Goal: Complete application form: Complete application form

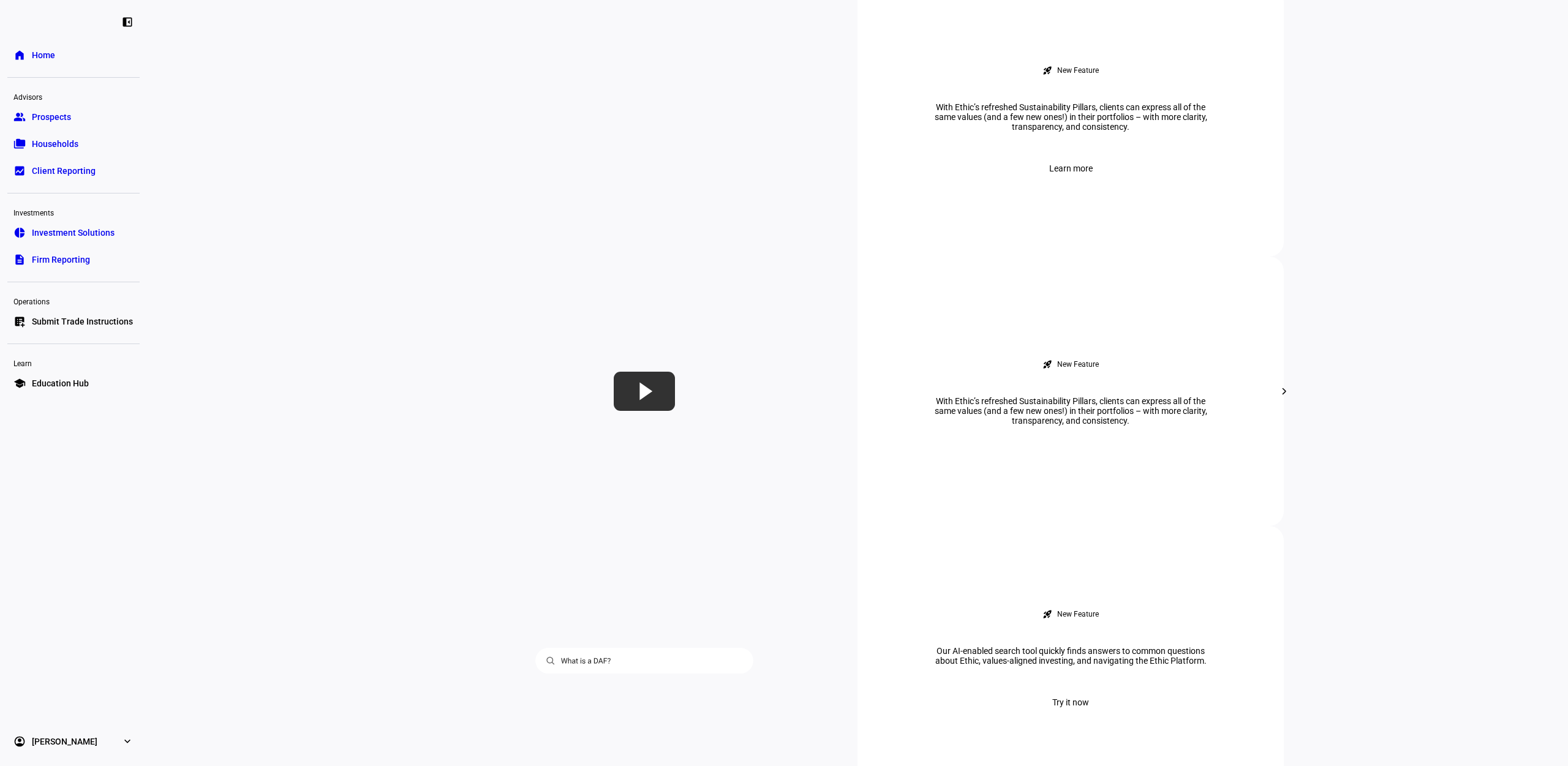
scroll to position [689, 0]
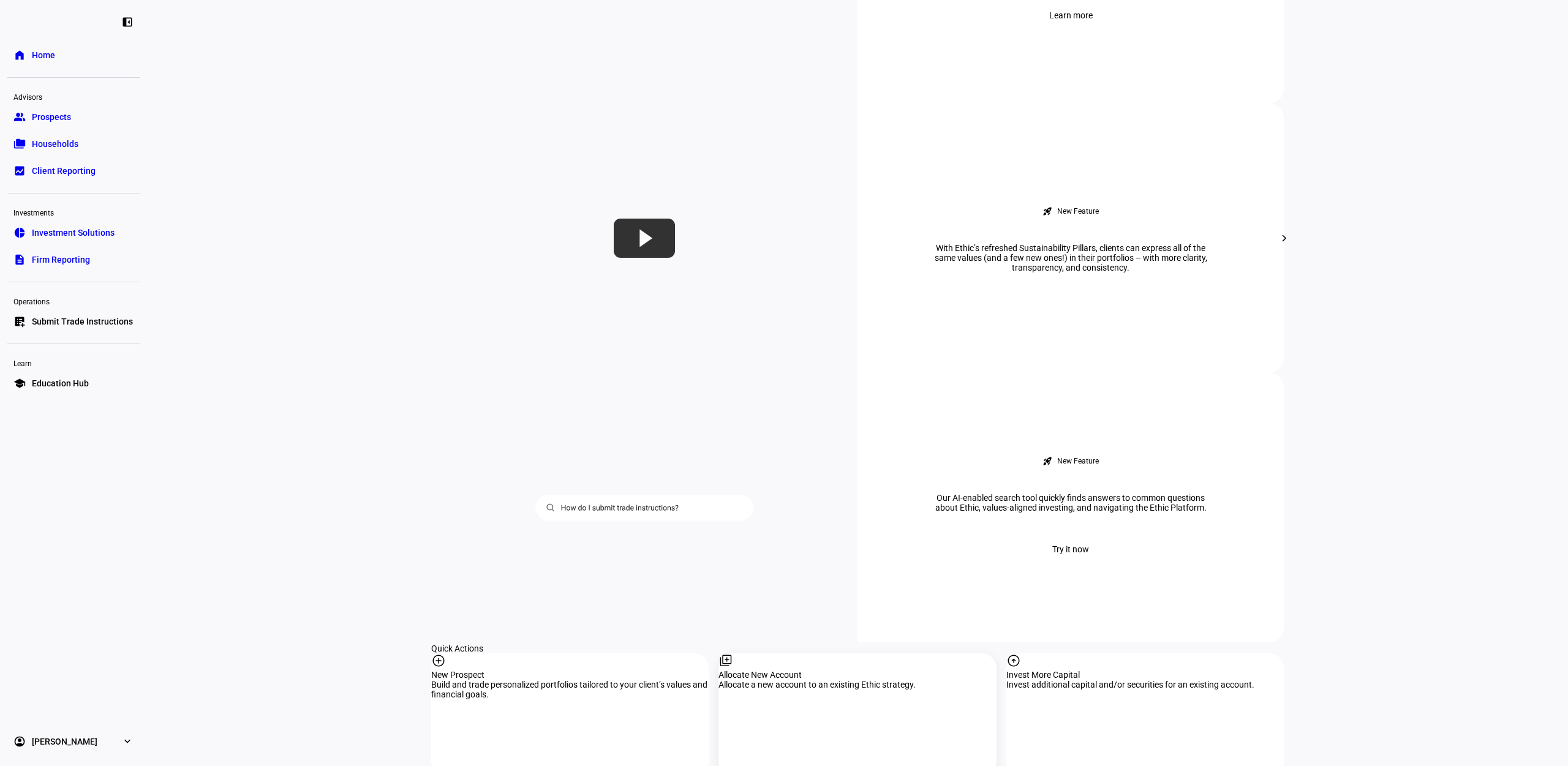
click at [821, 670] on div "Allocate New Account" at bounding box center [857, 675] width 278 height 10
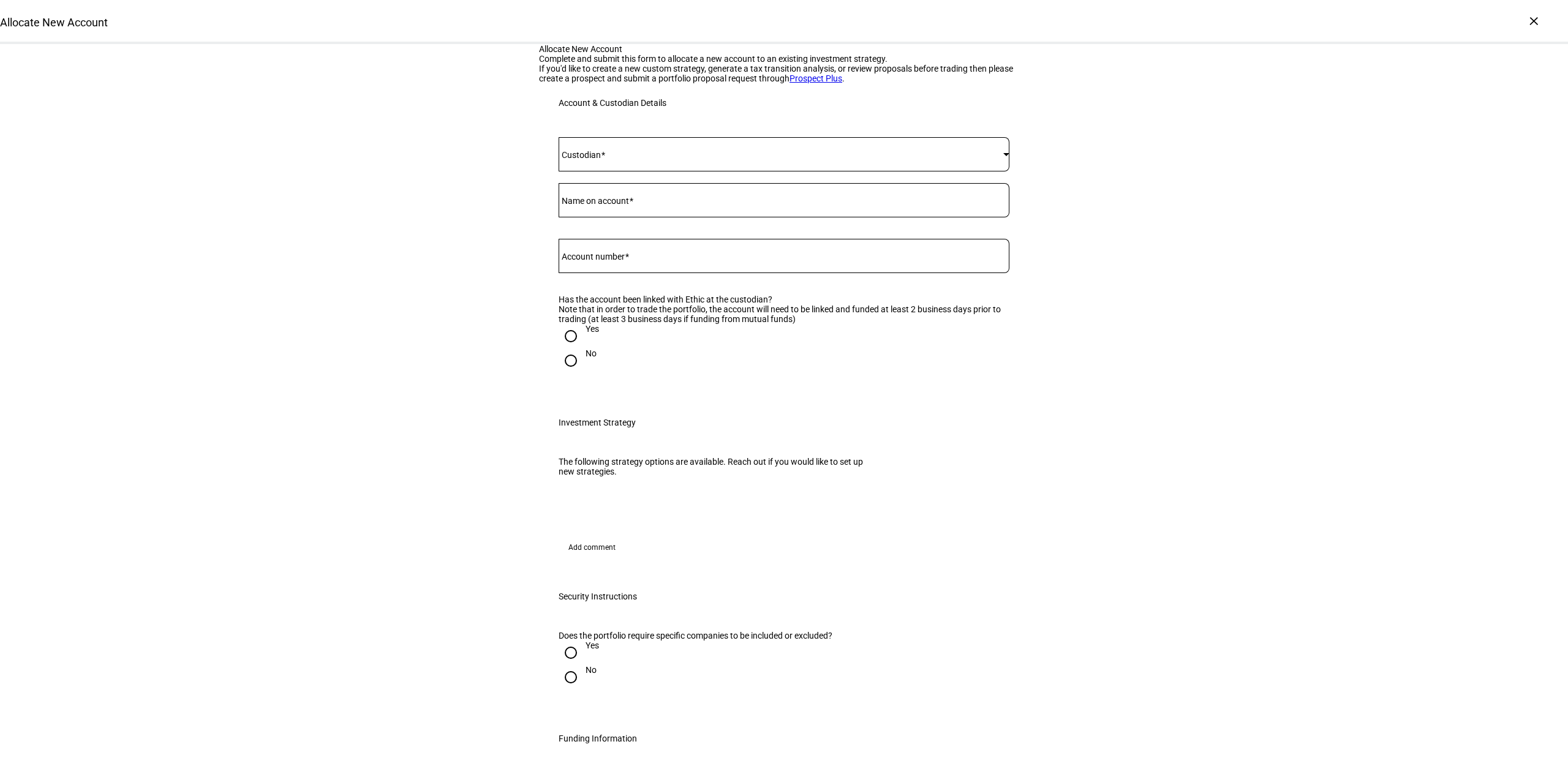
click at [644, 258] on input "Account number" at bounding box center [784, 253] width 451 height 10
paste input "62391711"
type input "62391711"
click at [606, 206] on mat-label "Name on account" at bounding box center [596, 201] width 67 height 10
click at [606, 202] on input "Name on account" at bounding box center [784, 198] width 451 height 10
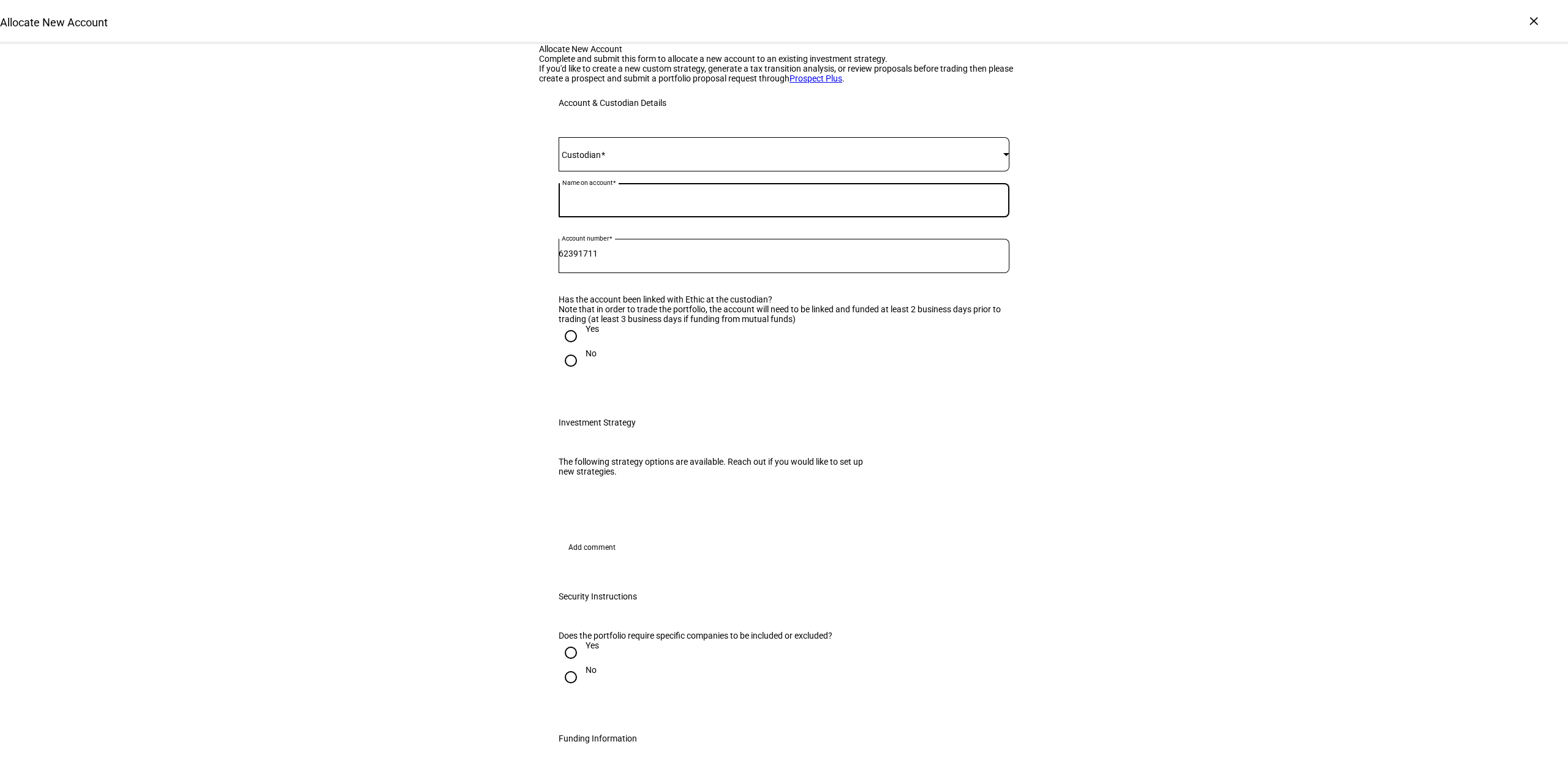
click at [601, 160] on mat-label "Custodian" at bounding box center [581, 155] width 39 height 10
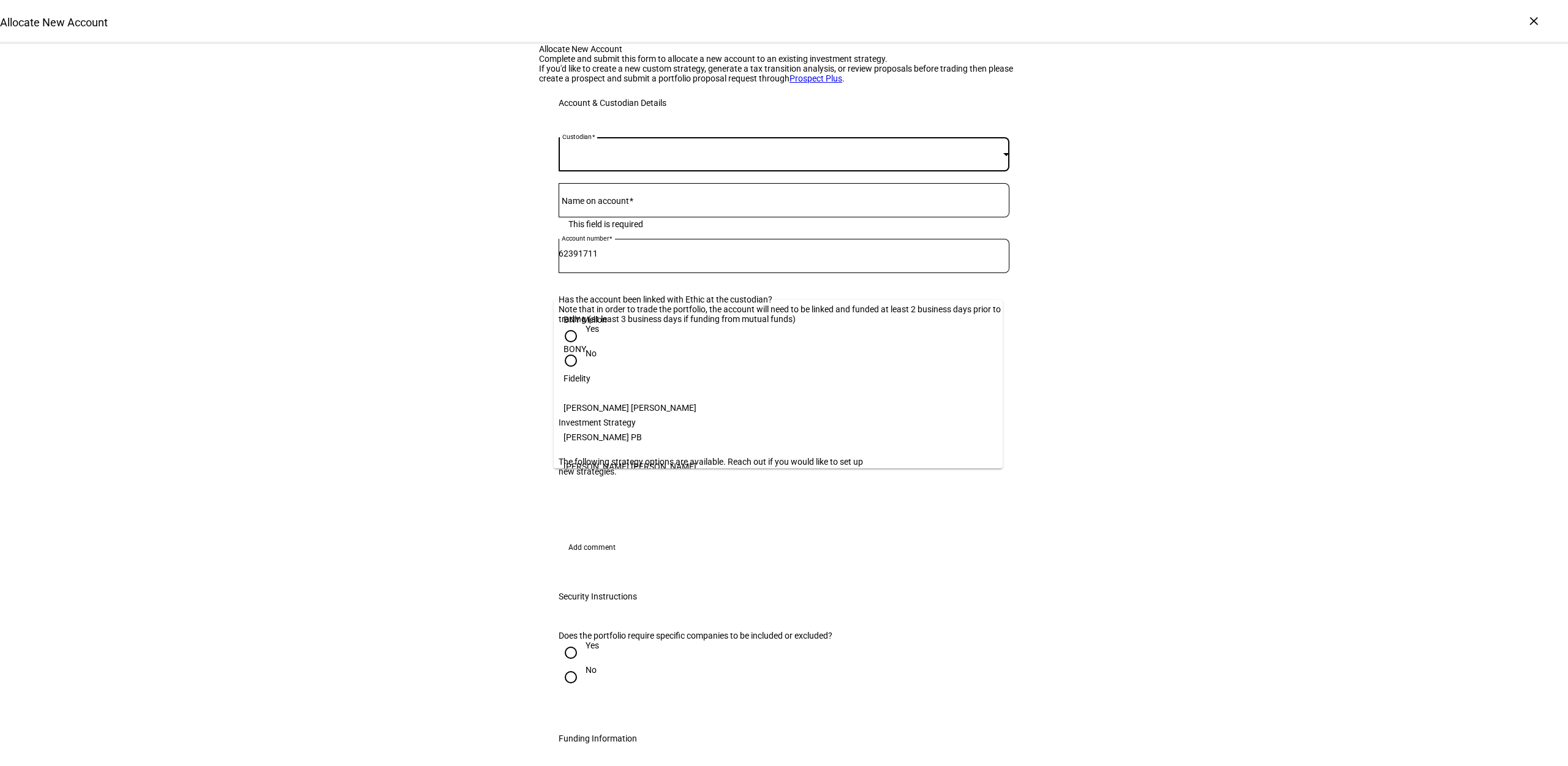
scroll to position [126, 0]
click at [611, 456] on mat-option "[PERSON_NAME]" at bounding box center [779, 458] width 449 height 29
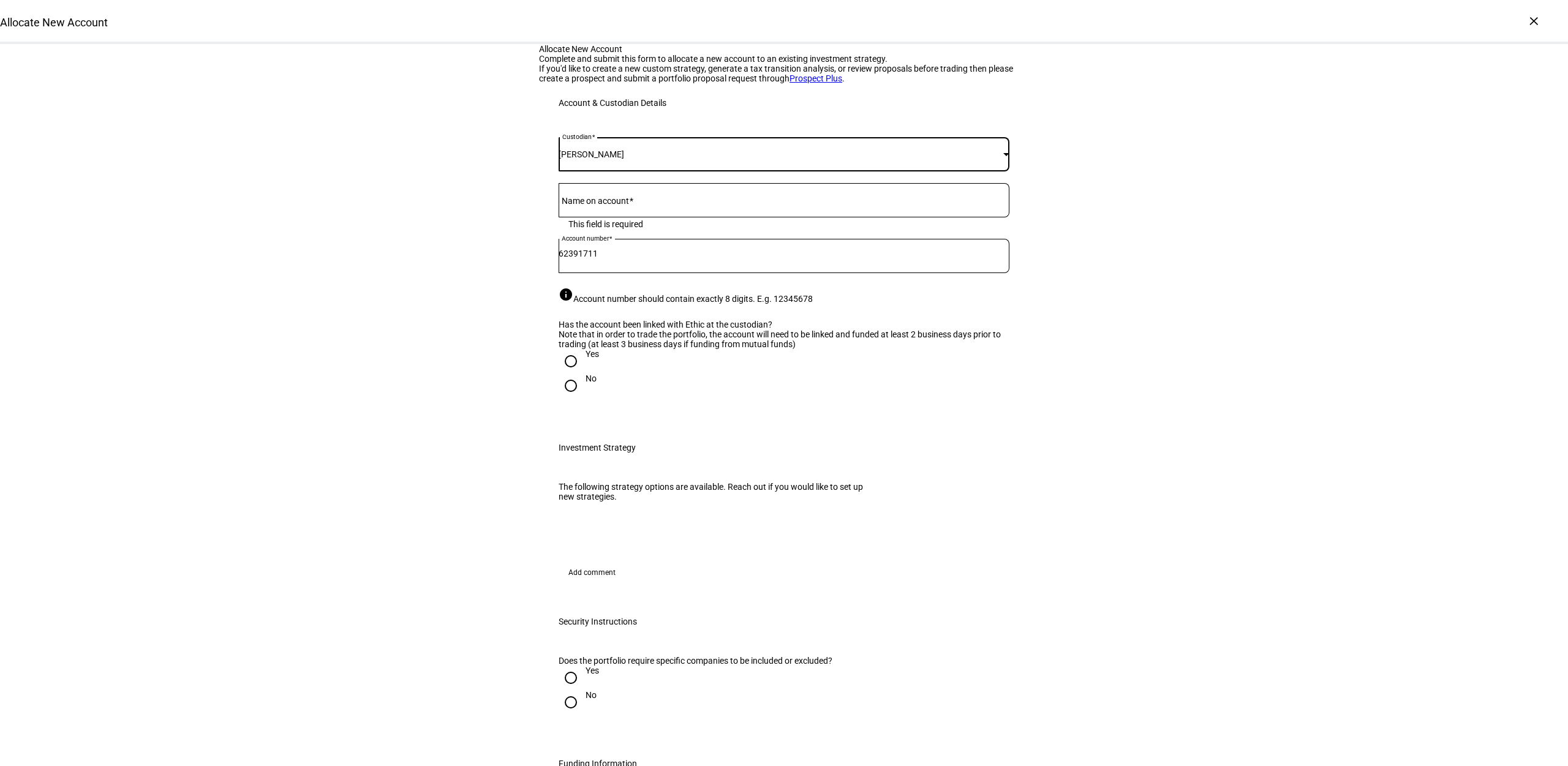
click at [583, 217] on div at bounding box center [784, 200] width 451 height 34
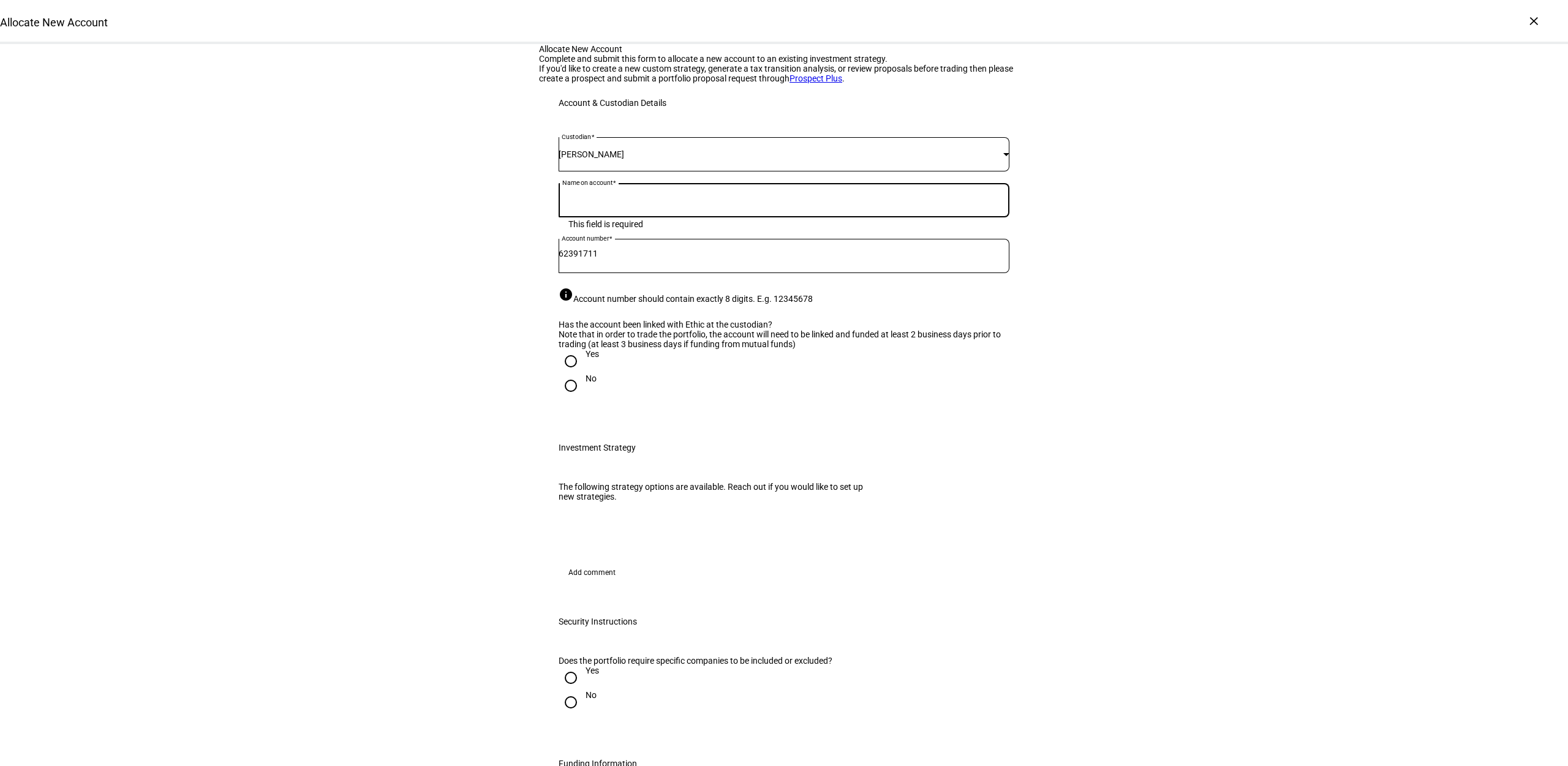
click at [583, 202] on input "Name on account" at bounding box center [784, 198] width 451 height 10
type input "[PERSON_NAME]"
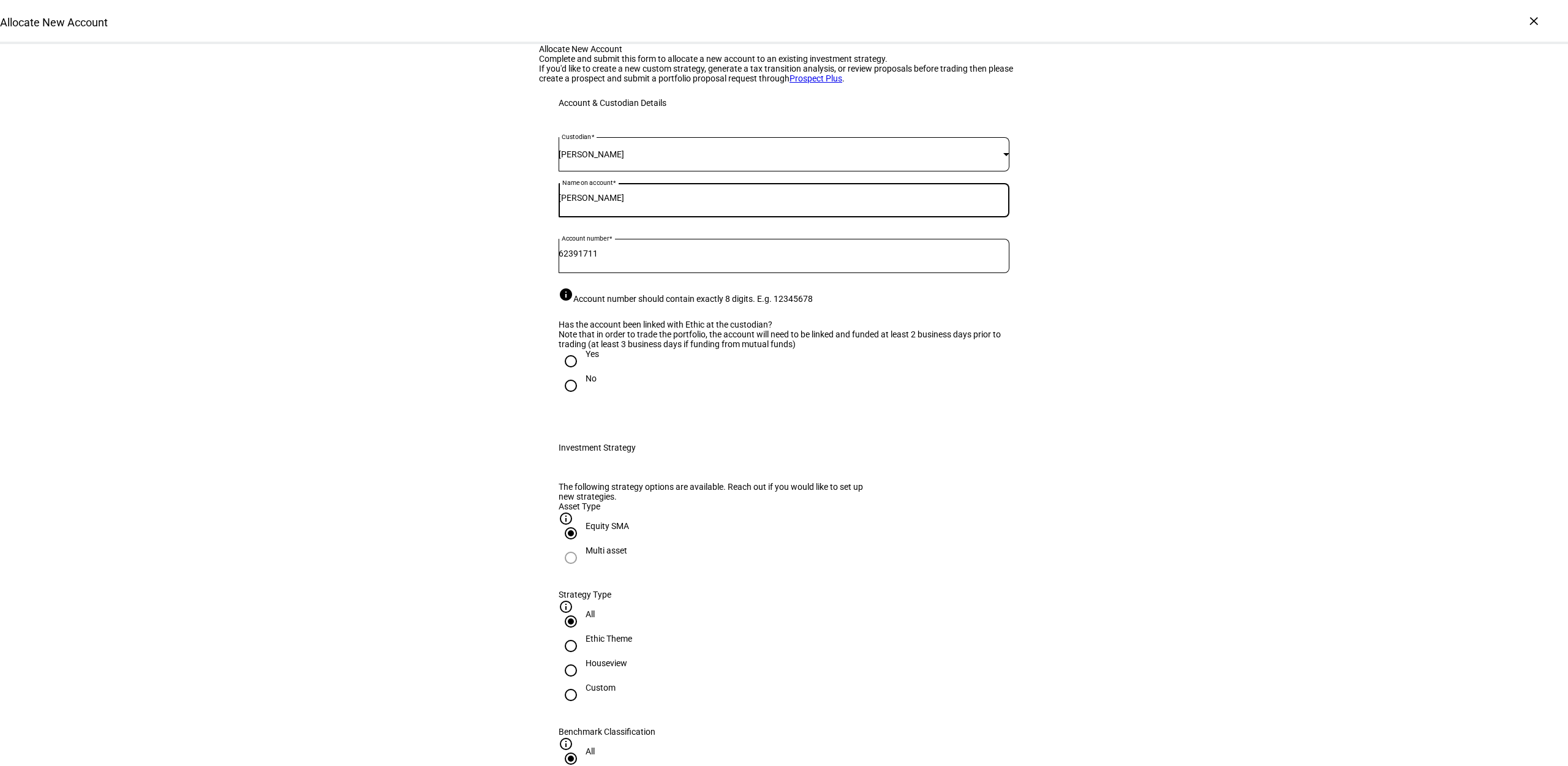
click at [576, 376] on div at bounding box center [571, 361] width 29 height 29
radio input "true"
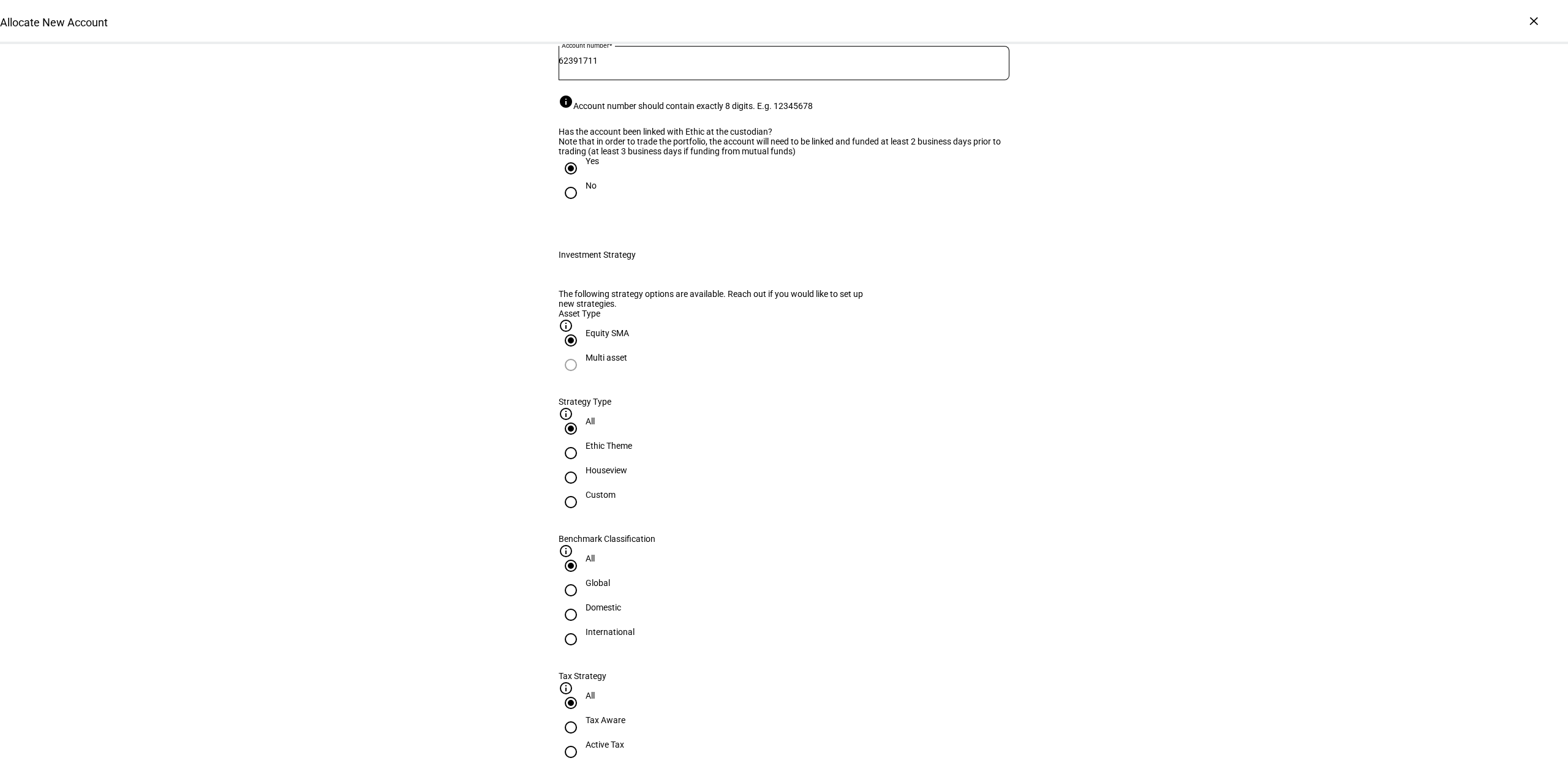
scroll to position [306, 0]
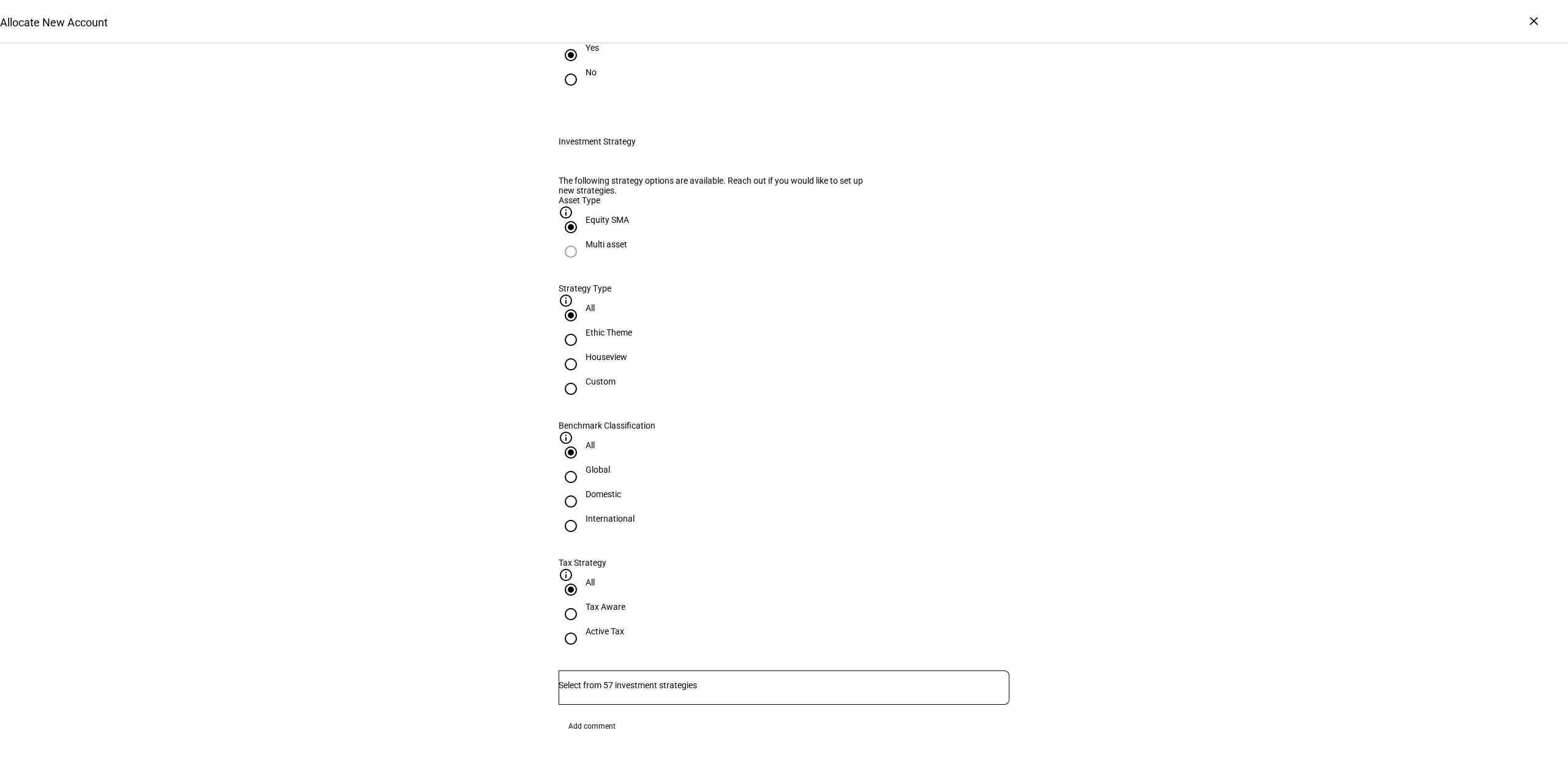
click at [583, 377] on input "Houseview" at bounding box center [571, 364] width 24 height 24
radio input "true"
click at [621, 489] on div "Domestic" at bounding box center [603, 494] width 35 height 10
click at [583, 489] on input "Domestic" at bounding box center [571, 501] width 24 height 24
radio input "true"
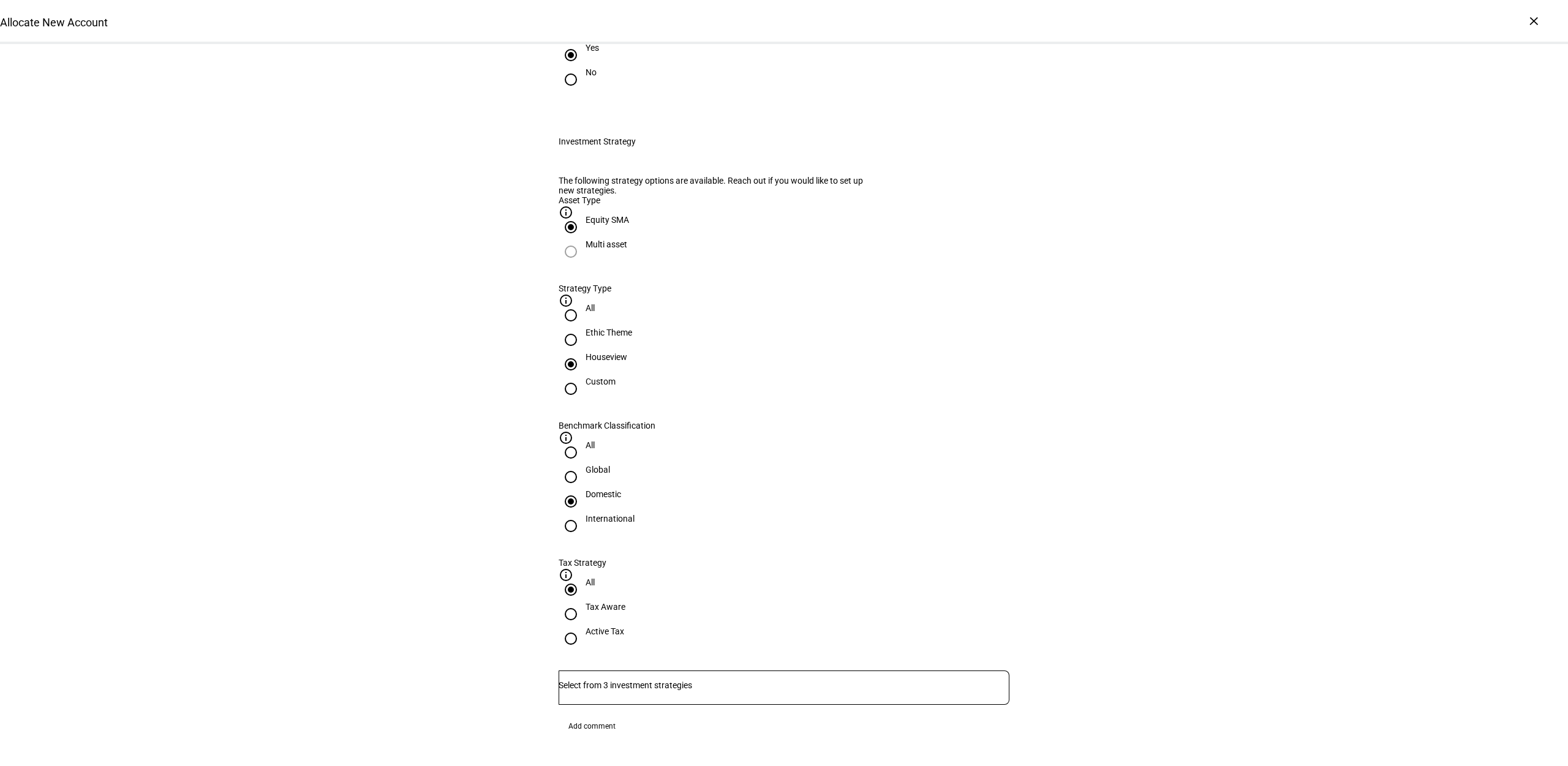
click at [624, 626] on div "Active Tax" at bounding box center [605, 631] width 39 height 10
click at [583, 626] on input "Active Tax" at bounding box center [571, 638] width 24 height 24
radio input "true"
click at [779, 680] on input "Number" at bounding box center [784, 685] width 451 height 10
click at [699, 605] on span "Corient - Active Tax Strategy - IVV" at bounding box center [637, 611] width 149 height 14
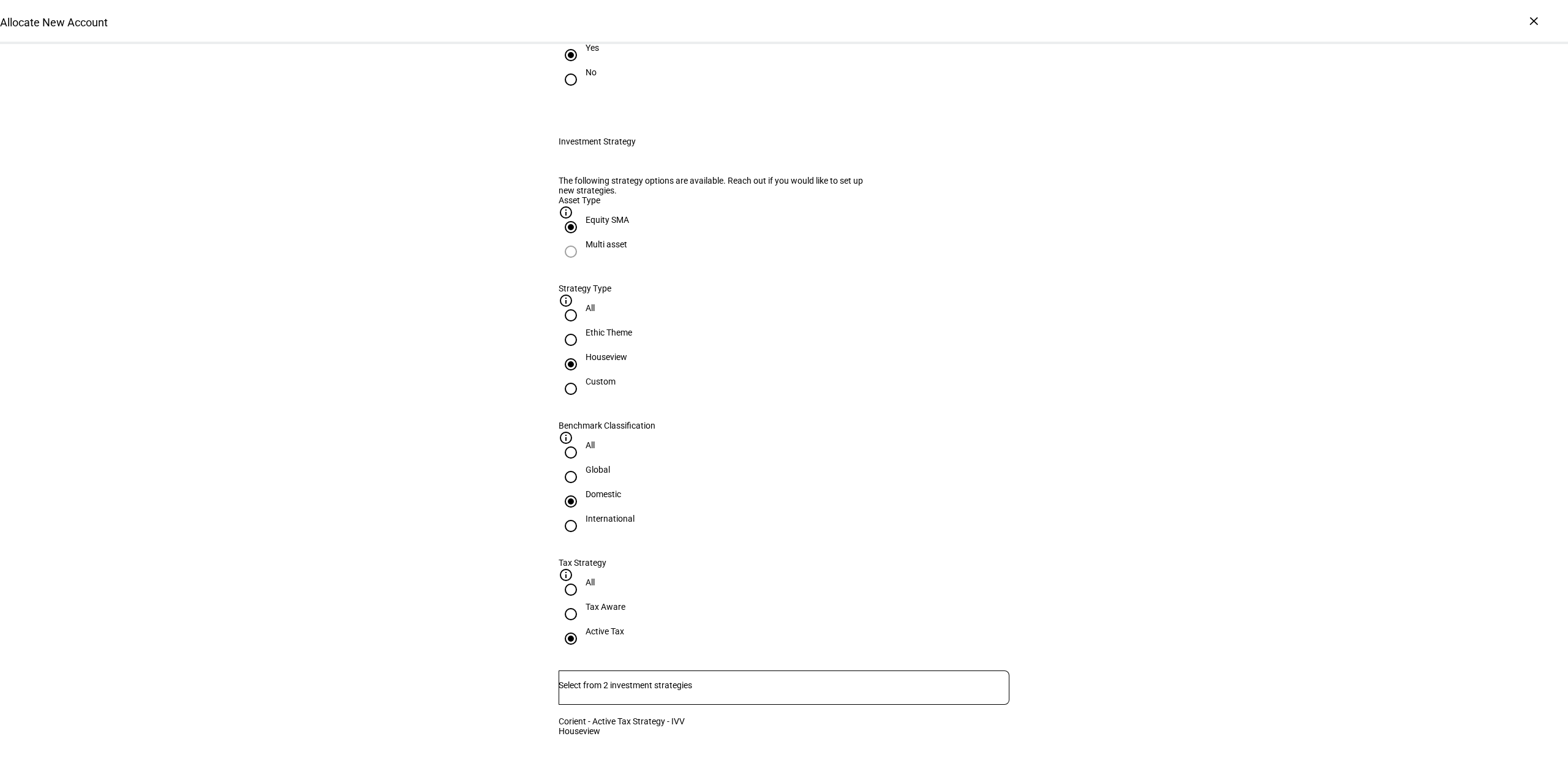
click at [1151, 567] on div "Allocate New Account Complete and submit this form to allocate a new account to…" at bounding box center [784, 721] width 1568 height 1966
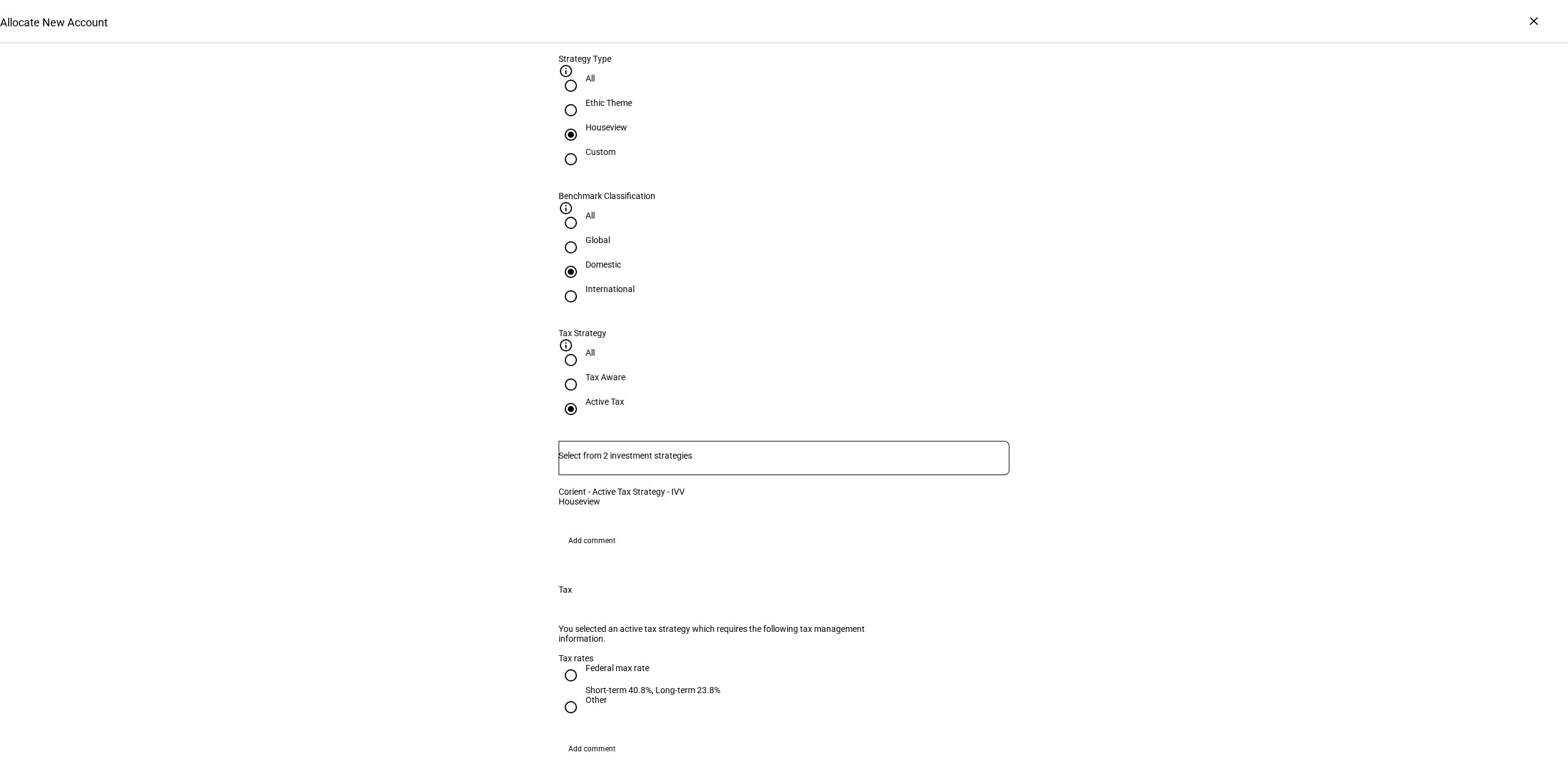
drag, startPoint x: 586, startPoint y: 683, endPoint x: 634, endPoint y: 668, distance: 50.3
click at [587, 673] on div "Federal max rate" at bounding box center [653, 668] width 135 height 10
click at [583, 683] on input "Federal max rate Short-term 40.8%, Long-term 23.8%" at bounding box center [571, 675] width 24 height 24
radio input "true"
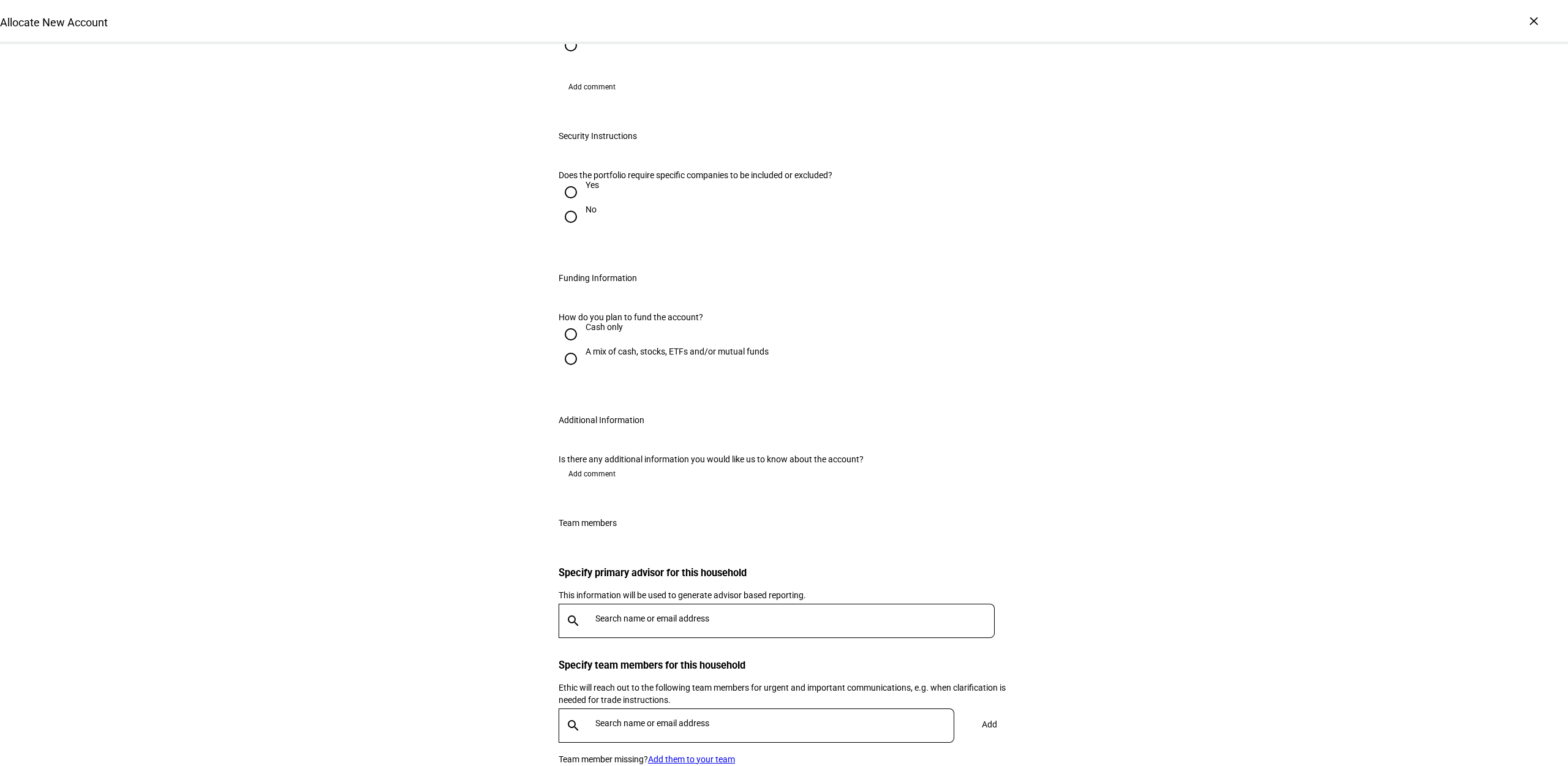
scroll to position [1224, 0]
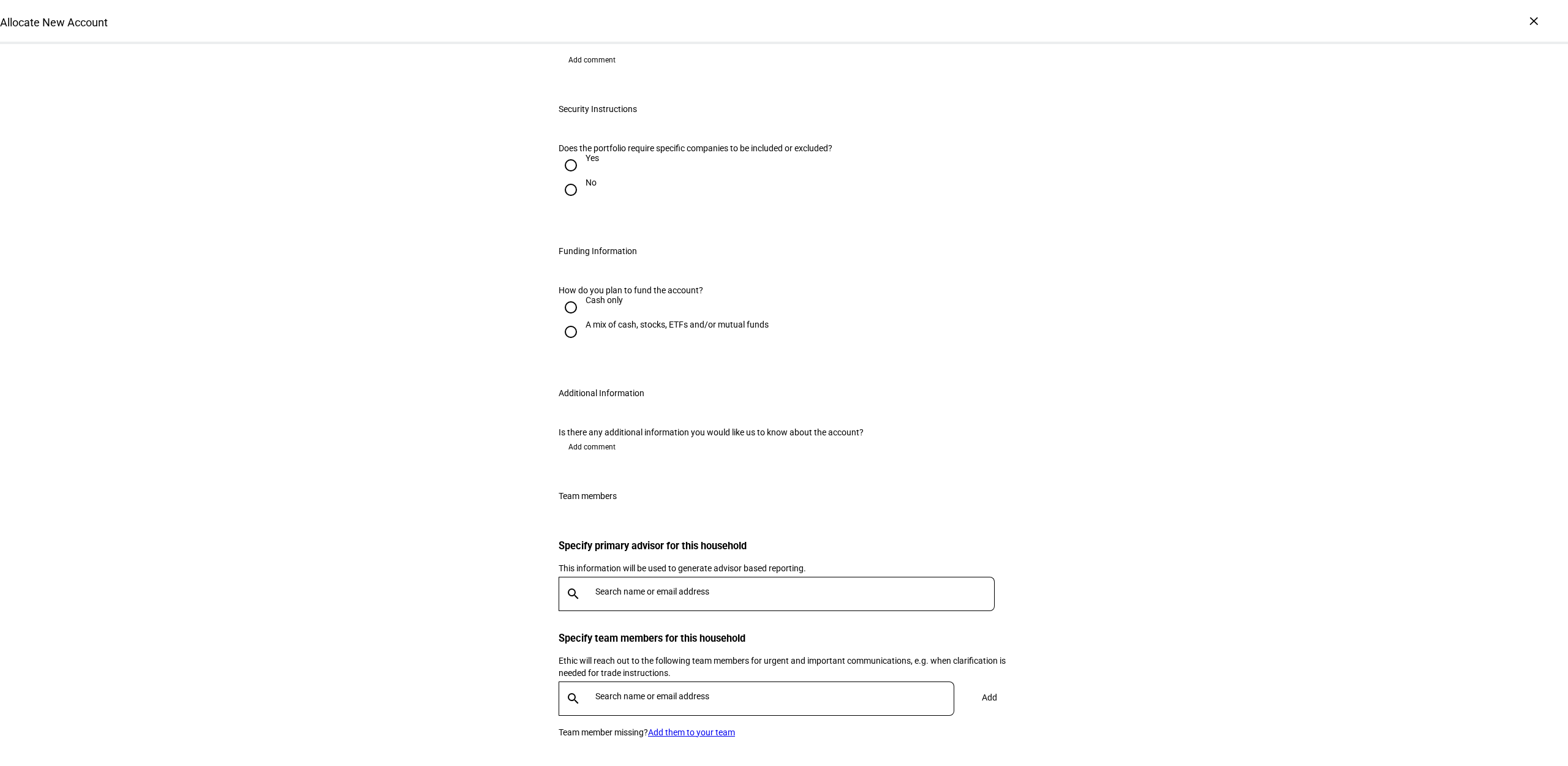
click at [592, 305] on div "Cash only" at bounding box center [604, 300] width 37 height 10
click at [583, 319] on input "Cash only" at bounding box center [571, 307] width 24 height 24
radio input "true"
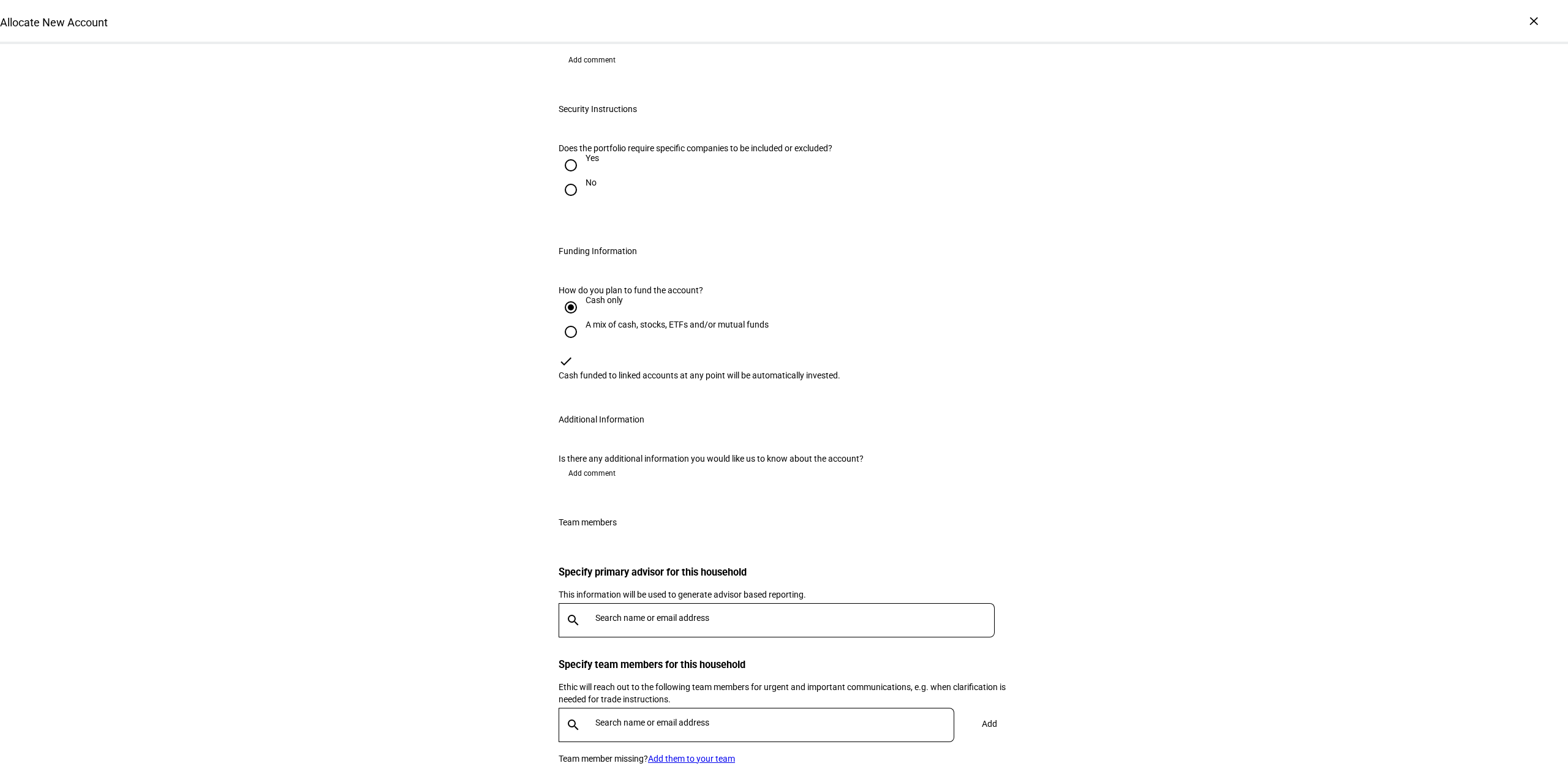
click at [567, 202] on input "No" at bounding box center [571, 189] width 24 height 24
radio input "true"
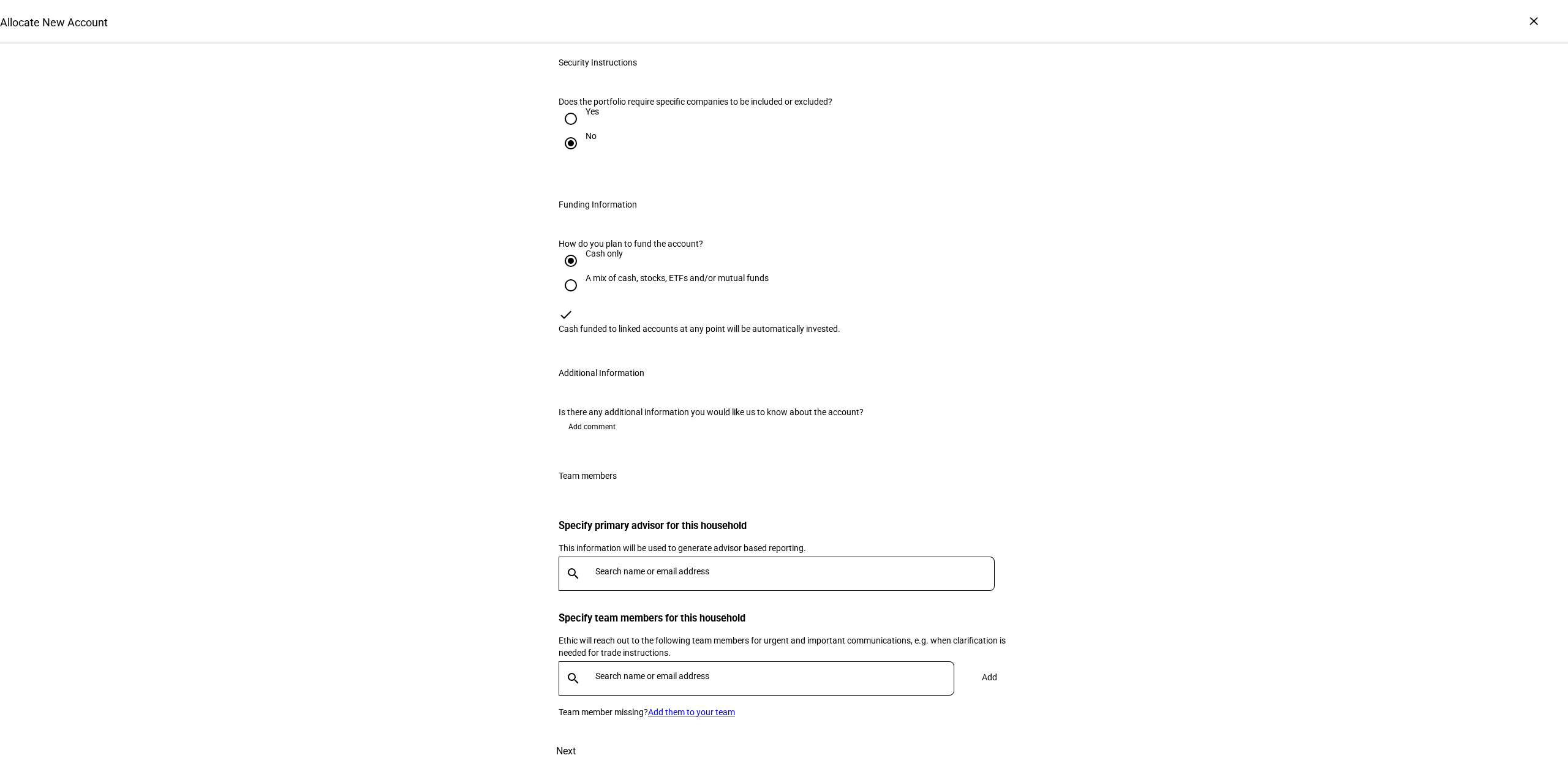
scroll to position [1473, 0]
click at [614, 392] on div "Is there any additional information you would like us to know about the account…" at bounding box center [784, 424] width 490 height 64
click at [589, 392] on div "Is there any additional information you would like us to know about the account…" at bounding box center [784, 424] width 490 height 64
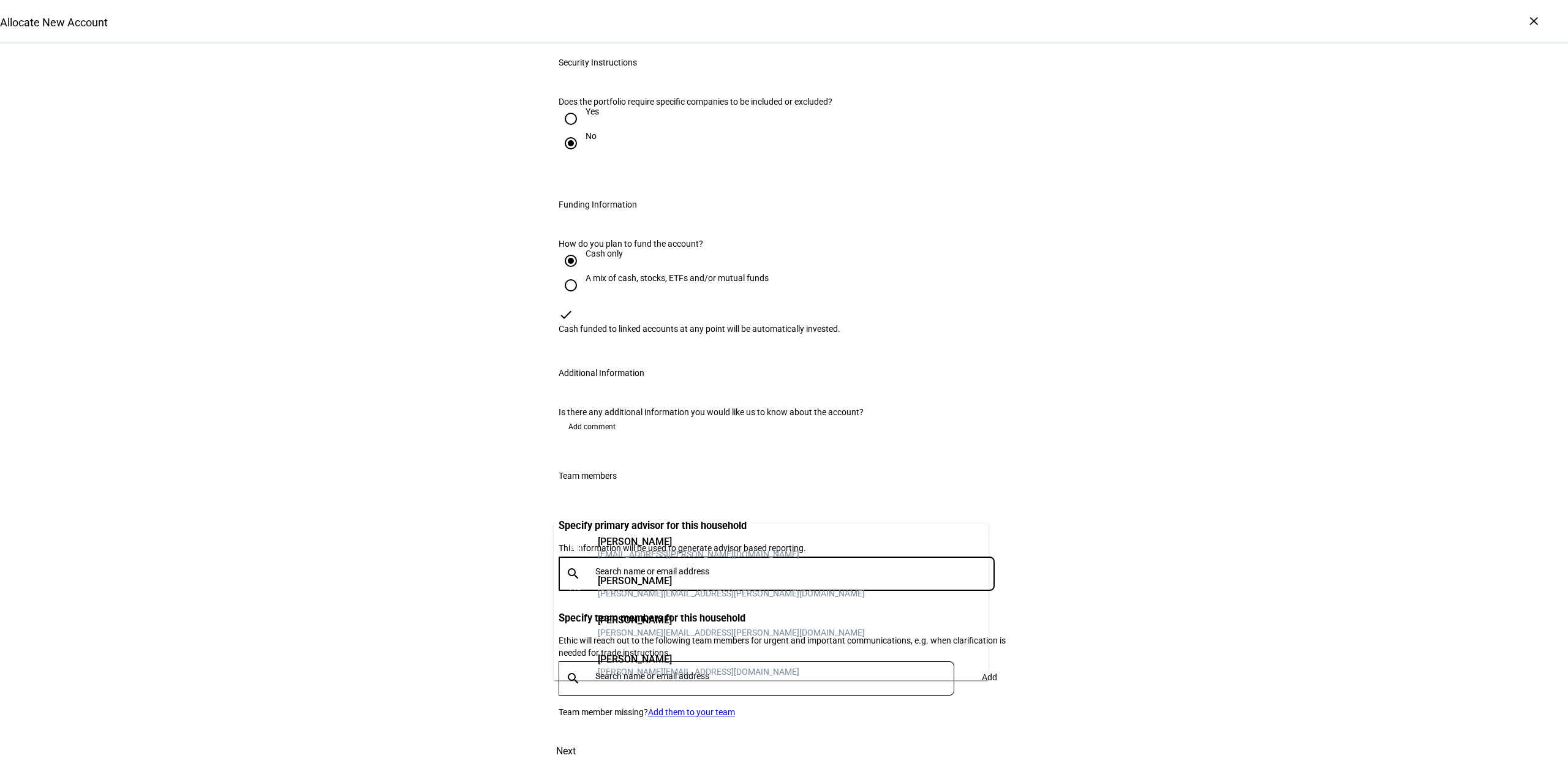
click at [633, 566] on input "text" at bounding box center [797, 571] width 404 height 10
type input "mic"
drag, startPoint x: 669, startPoint y: 533, endPoint x: 827, endPoint y: 528, distance: 158.1
click at [670, 534] on mat-option "MP [PERSON_NAME] [PERSON_NAME][EMAIL_ADDRESS][DOMAIN_NAME]" at bounding box center [771, 548] width 435 height 39
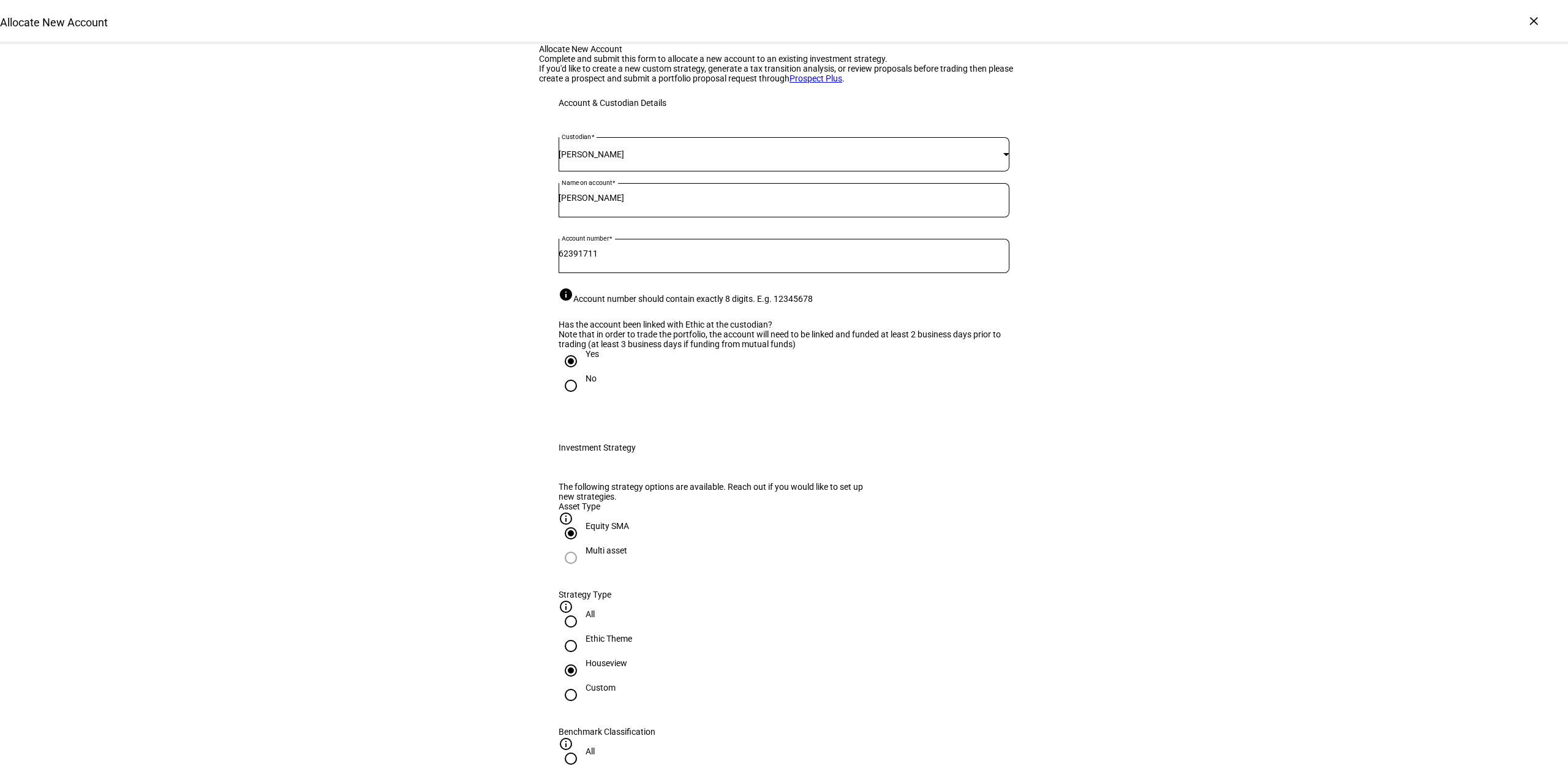
scroll to position [1590, 0]
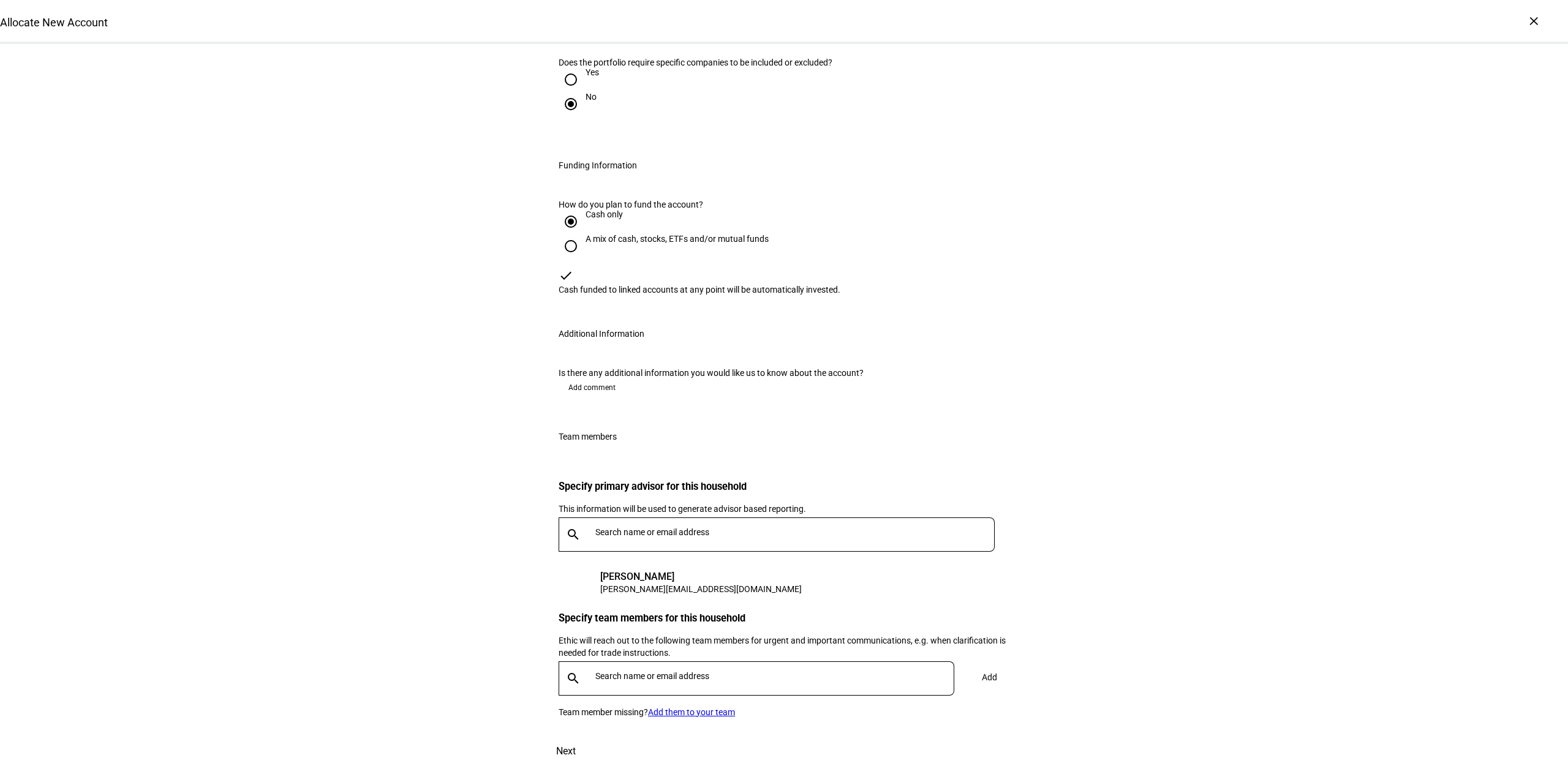
click at [576, 737] on span "Next" at bounding box center [565, 751] width 19 height 29
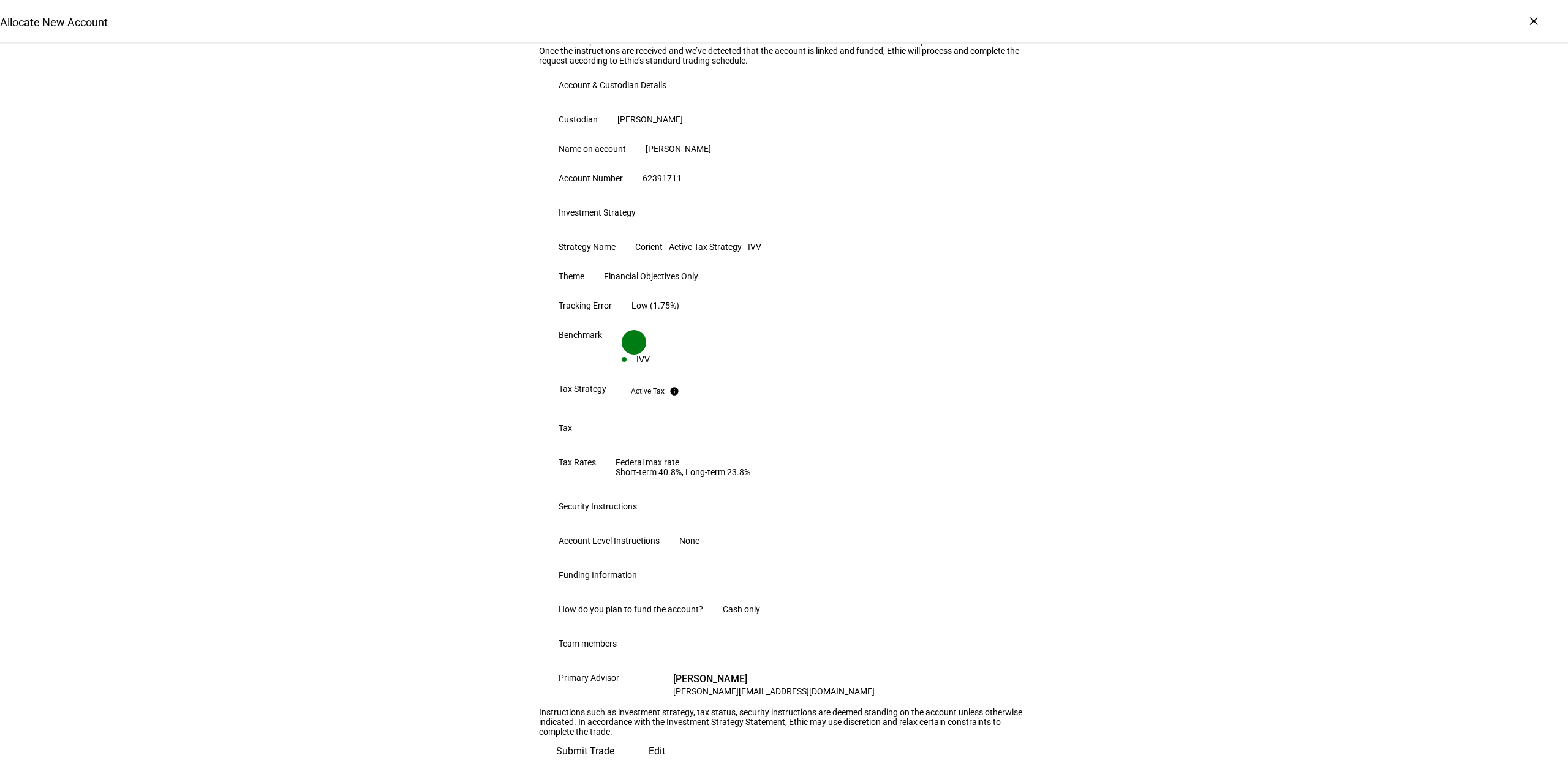
scroll to position [356, 0]
click at [614, 737] on span "Submit Trade" at bounding box center [585, 751] width 58 height 29
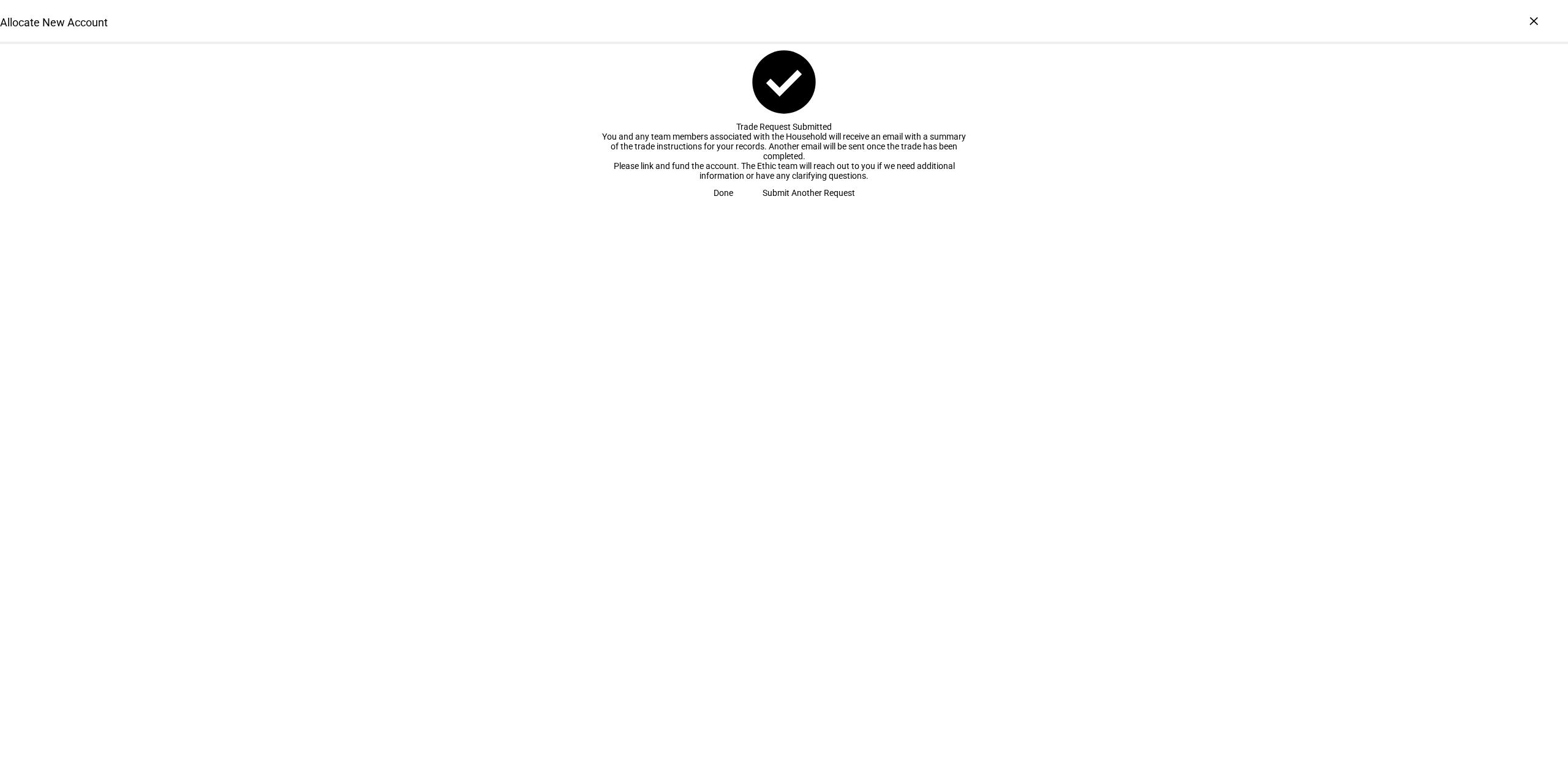
click at [733, 205] on span "Done" at bounding box center [723, 193] width 19 height 24
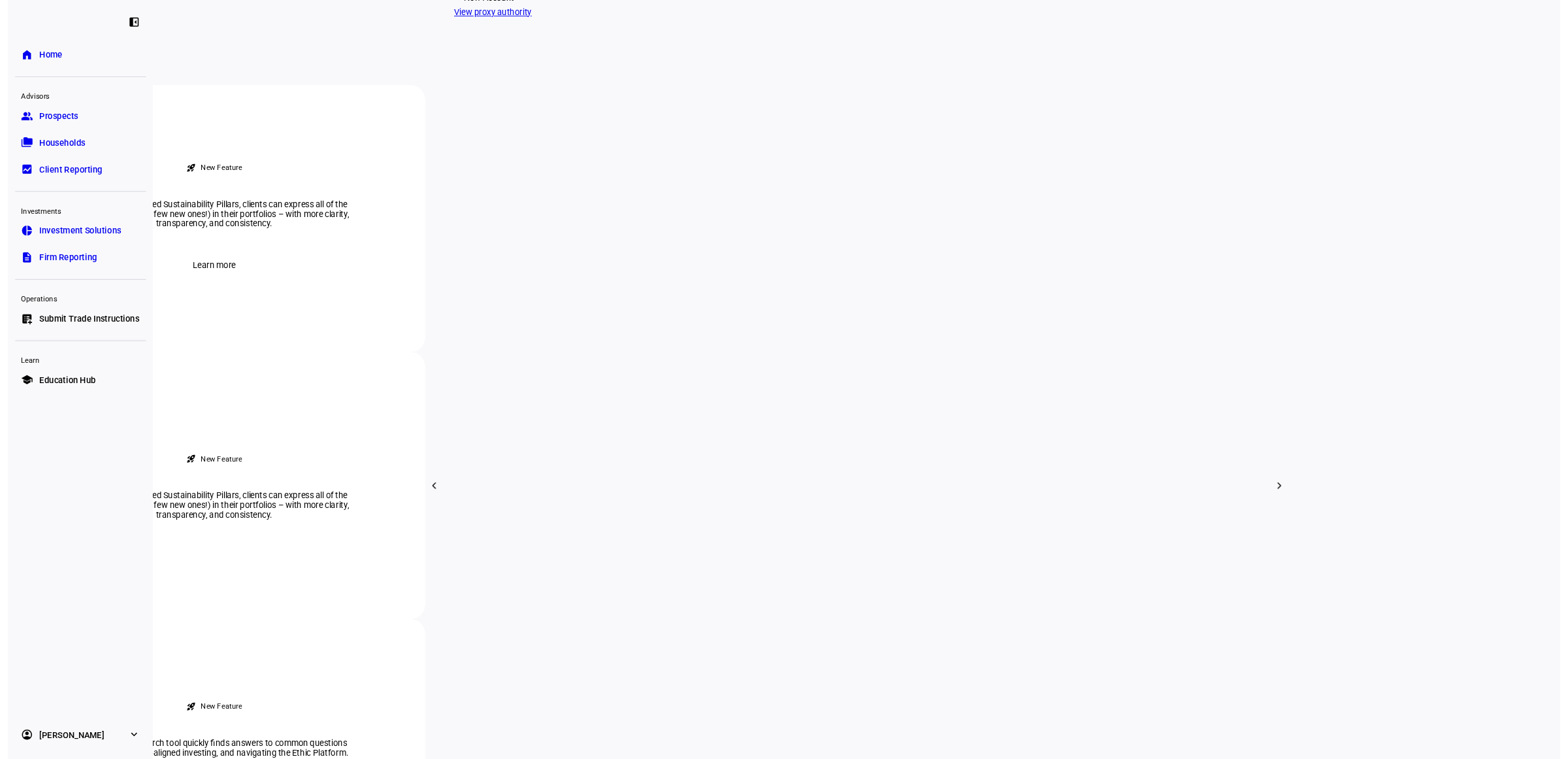
scroll to position [408, 0]
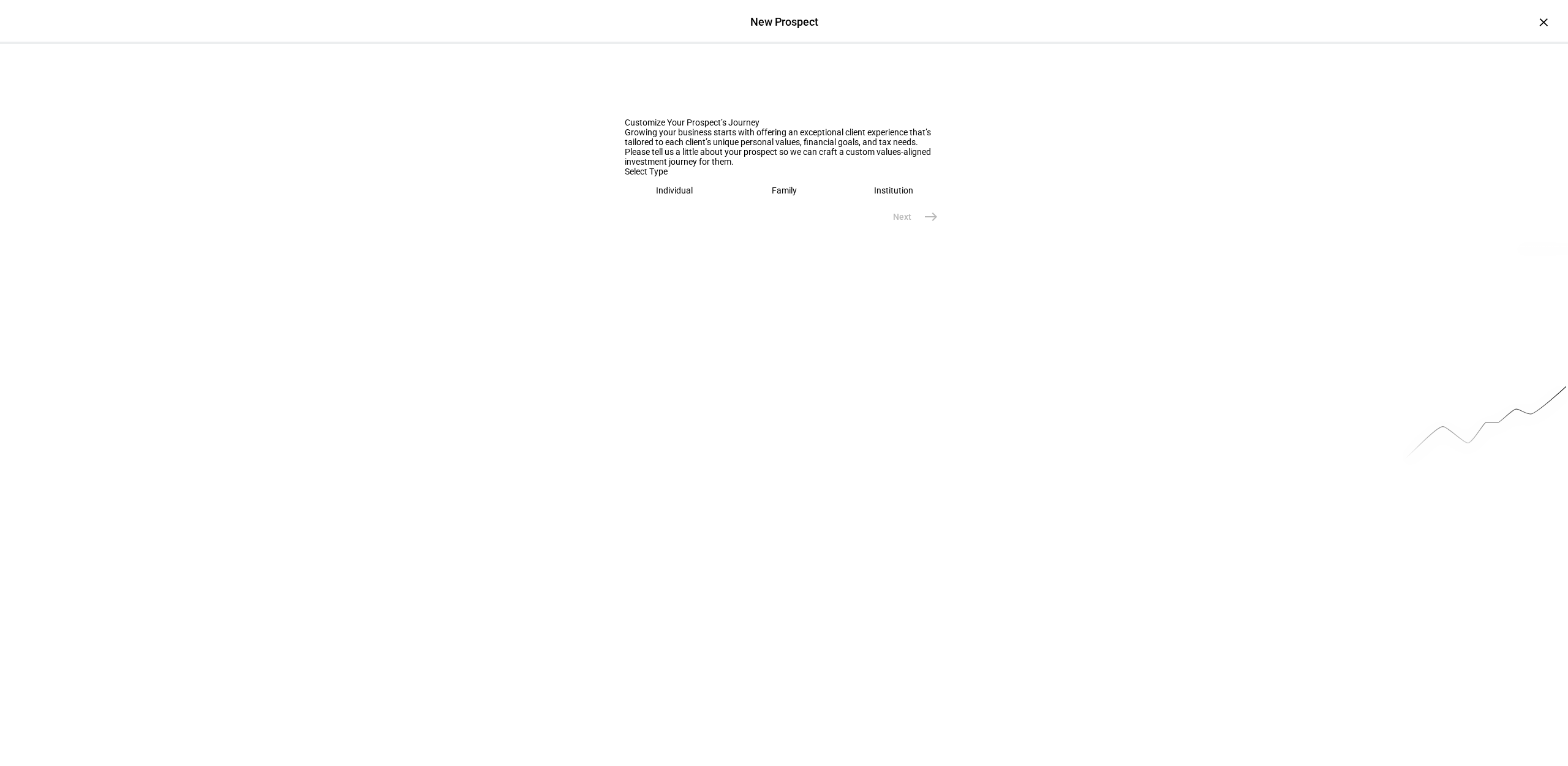
click at [671, 229] on eth-prospect-name-form "Customize Your Prospect’s Journey Growing your business starts with offering an…" at bounding box center [784, 136] width 319 height 185
click at [687, 204] on eth-mega-radio-button "Individual" at bounding box center [675, 190] width 100 height 28
click at [685, 234] on input "text" at bounding box center [784, 229] width 319 height 10
type input "[PERSON_NAME]"
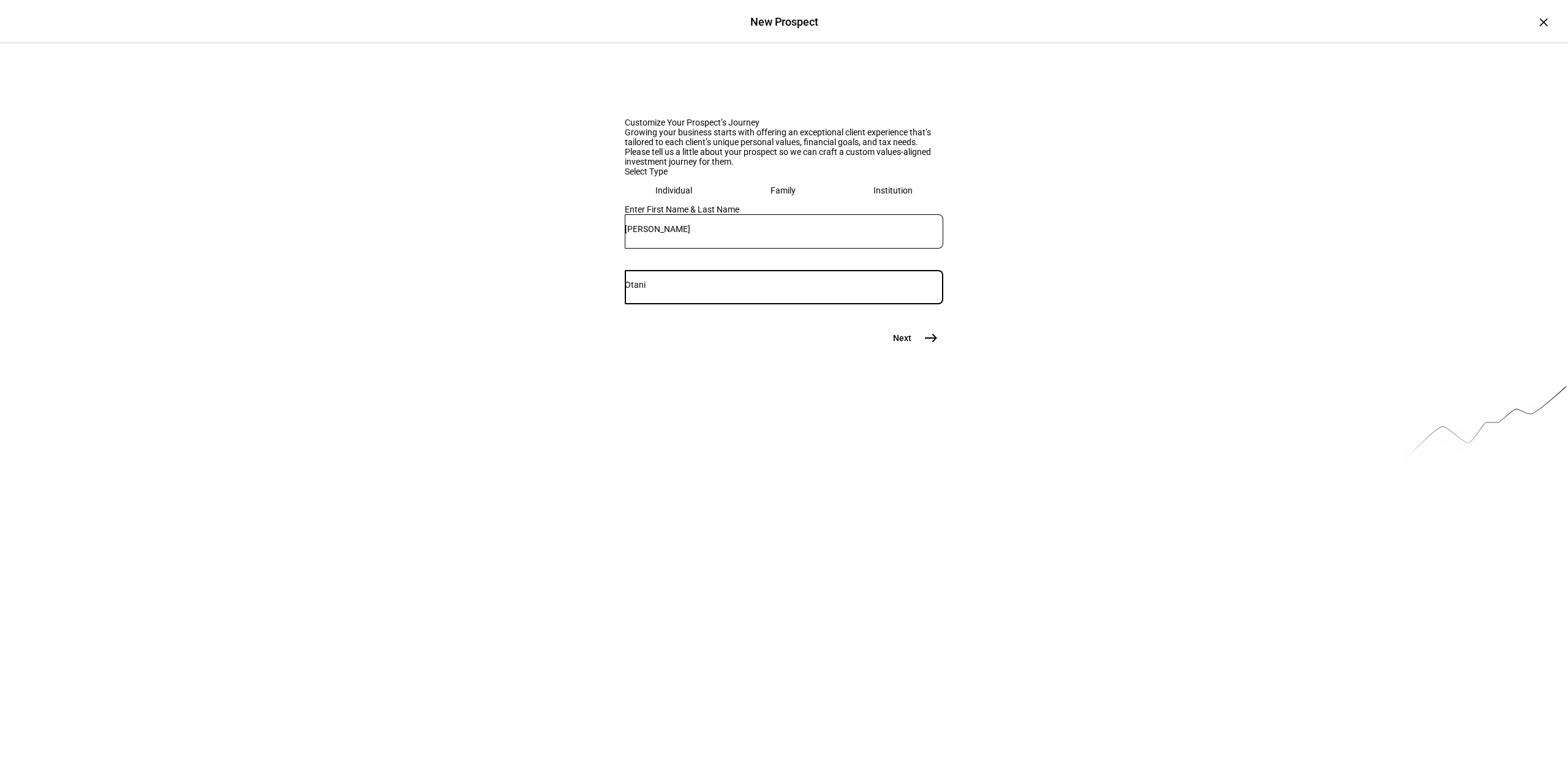
type input "Otani"
click at [878, 350] on button "Next east" at bounding box center [911, 338] width 65 height 24
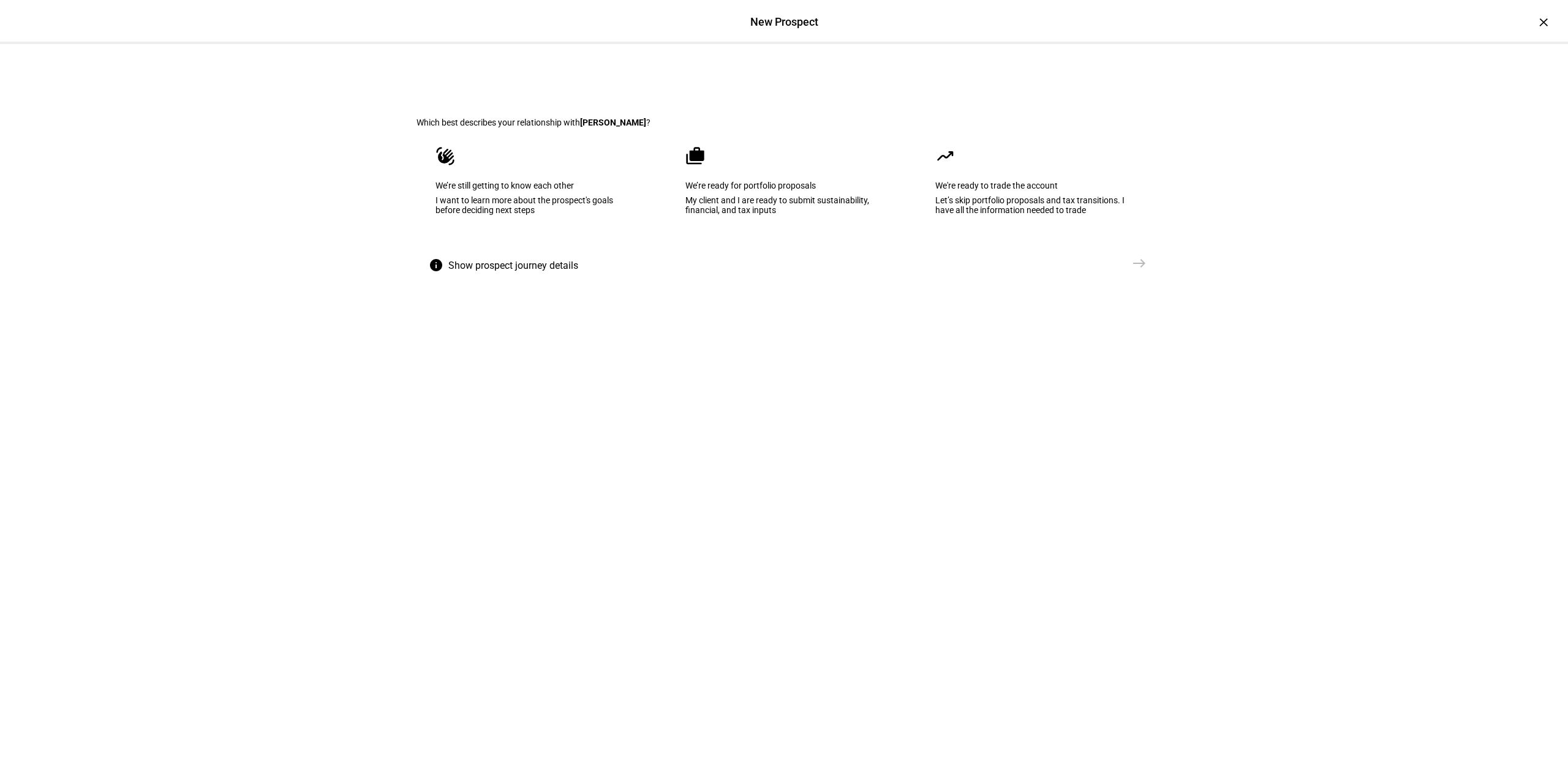
click at [751, 215] on div "My client and I are ready to submit sustainability, financial, and tax inputs" at bounding box center [784, 204] width 197 height 19
click at [1112, 270] on span "Create Prospect Profile" at bounding box center [1074, 263] width 90 height 12
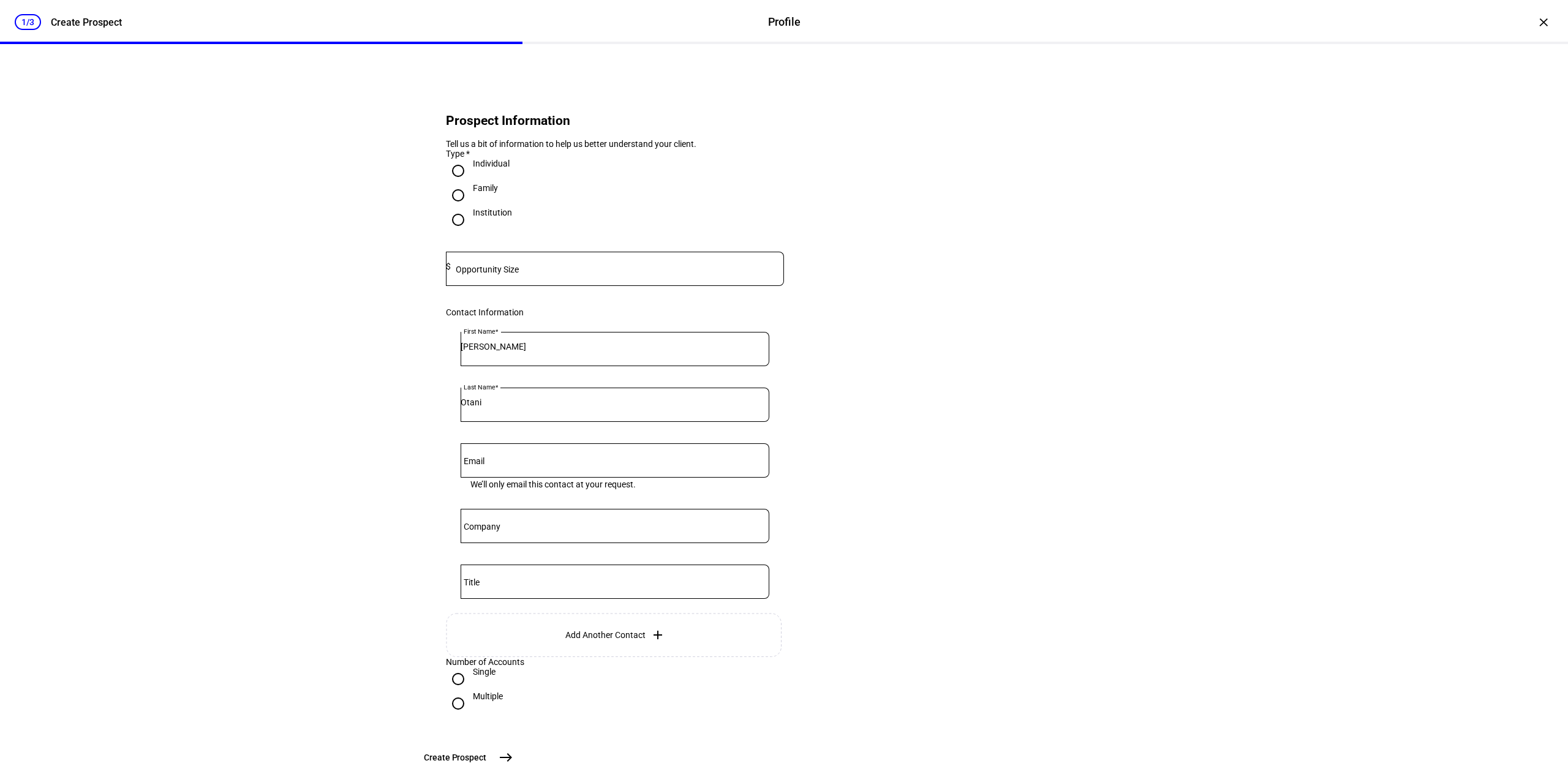
click at [537, 271] on input at bounding box center [617, 266] width 333 height 10
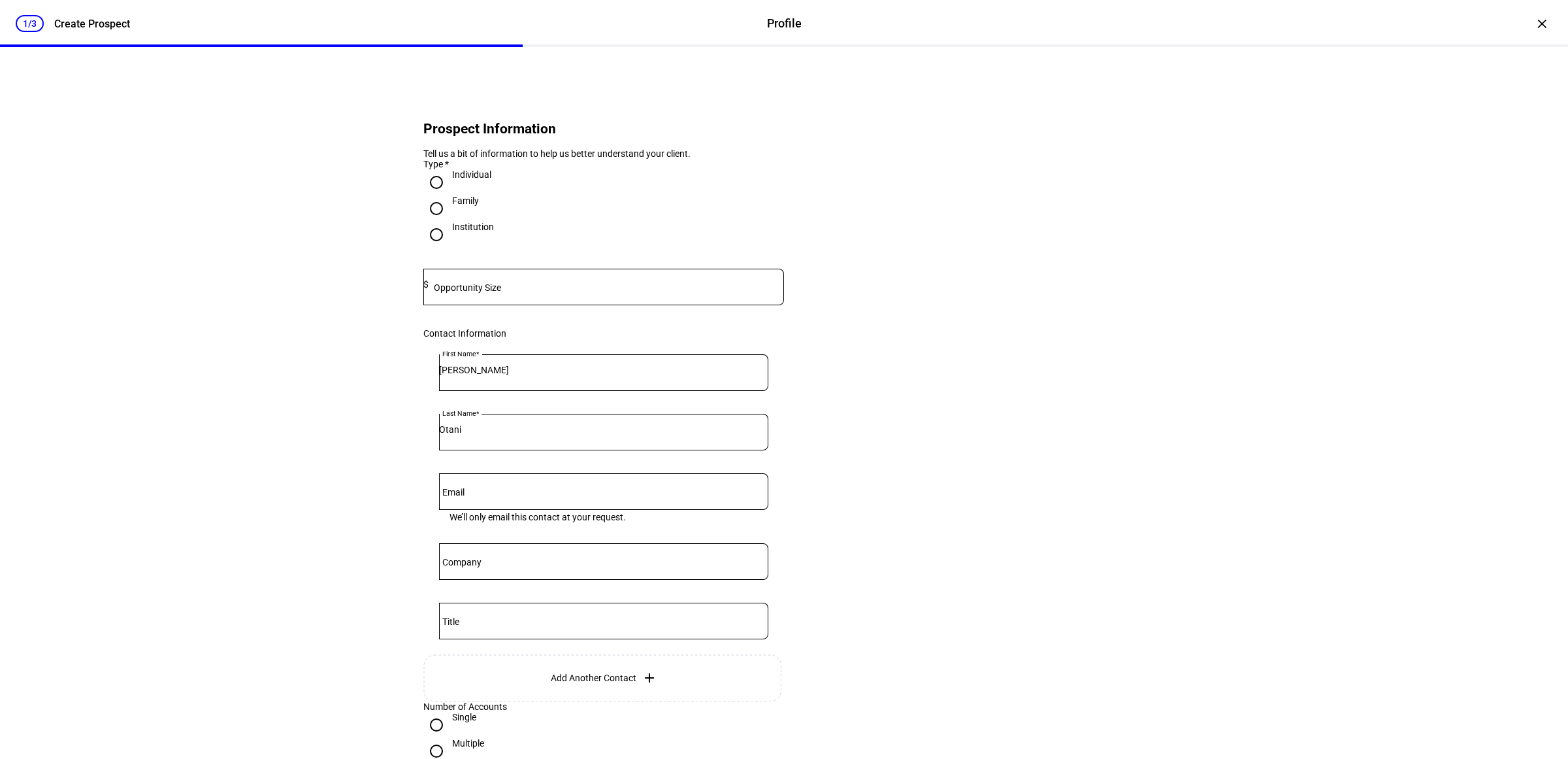
click at [482, 293] on mat-label "Opportunity Size" at bounding box center [468, 288] width 67 height 11
type input "1,530,000"
drag, startPoint x: 787, startPoint y: 486, endPoint x: 771, endPoint y: 497, distance: 19.4
click at [789, 486] on eth-form-card "Prospect Information Tell us a bit of information to help us better understand …" at bounding box center [784, 437] width 784 height 717
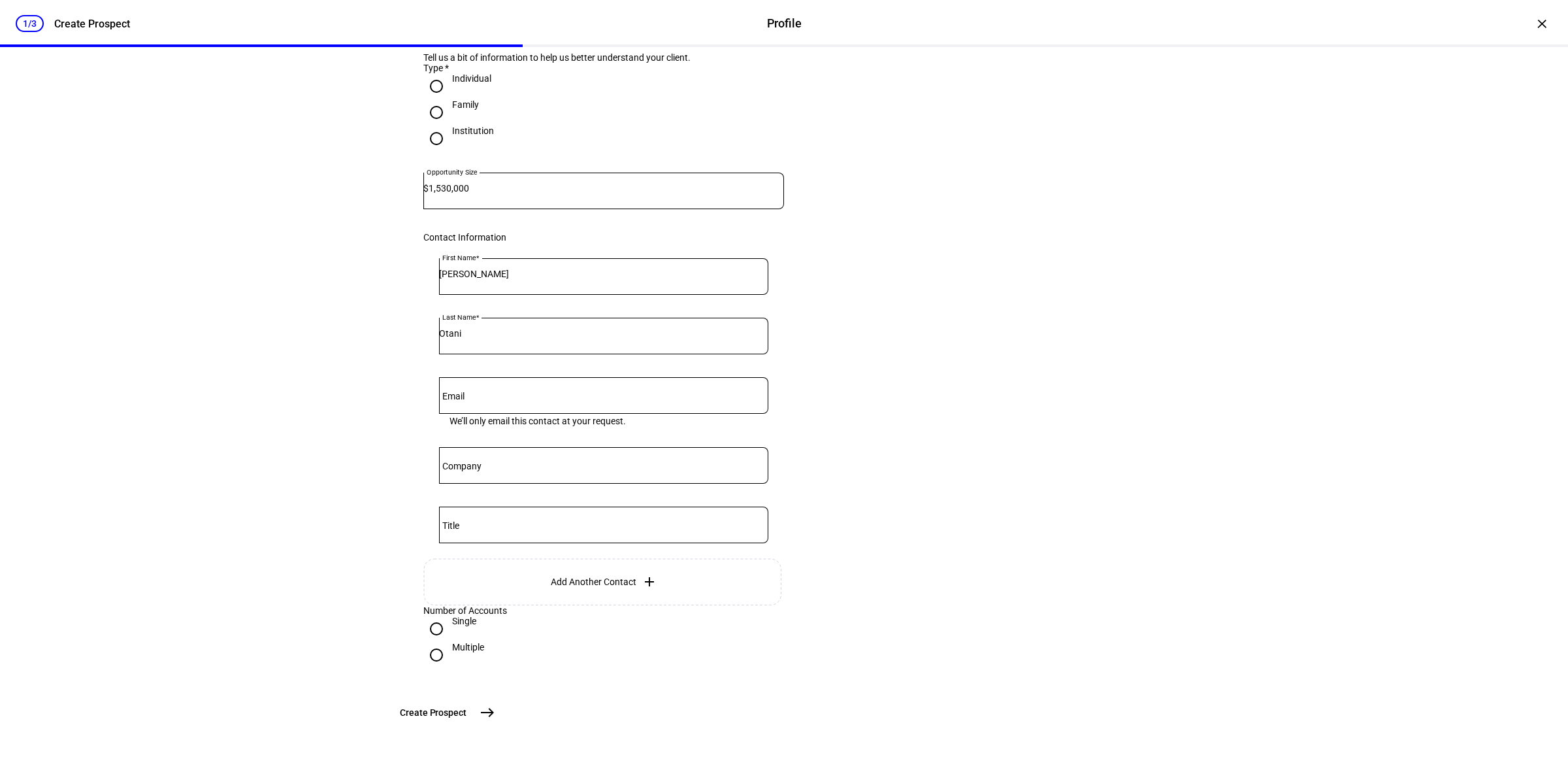
scroll to position [209, 0]
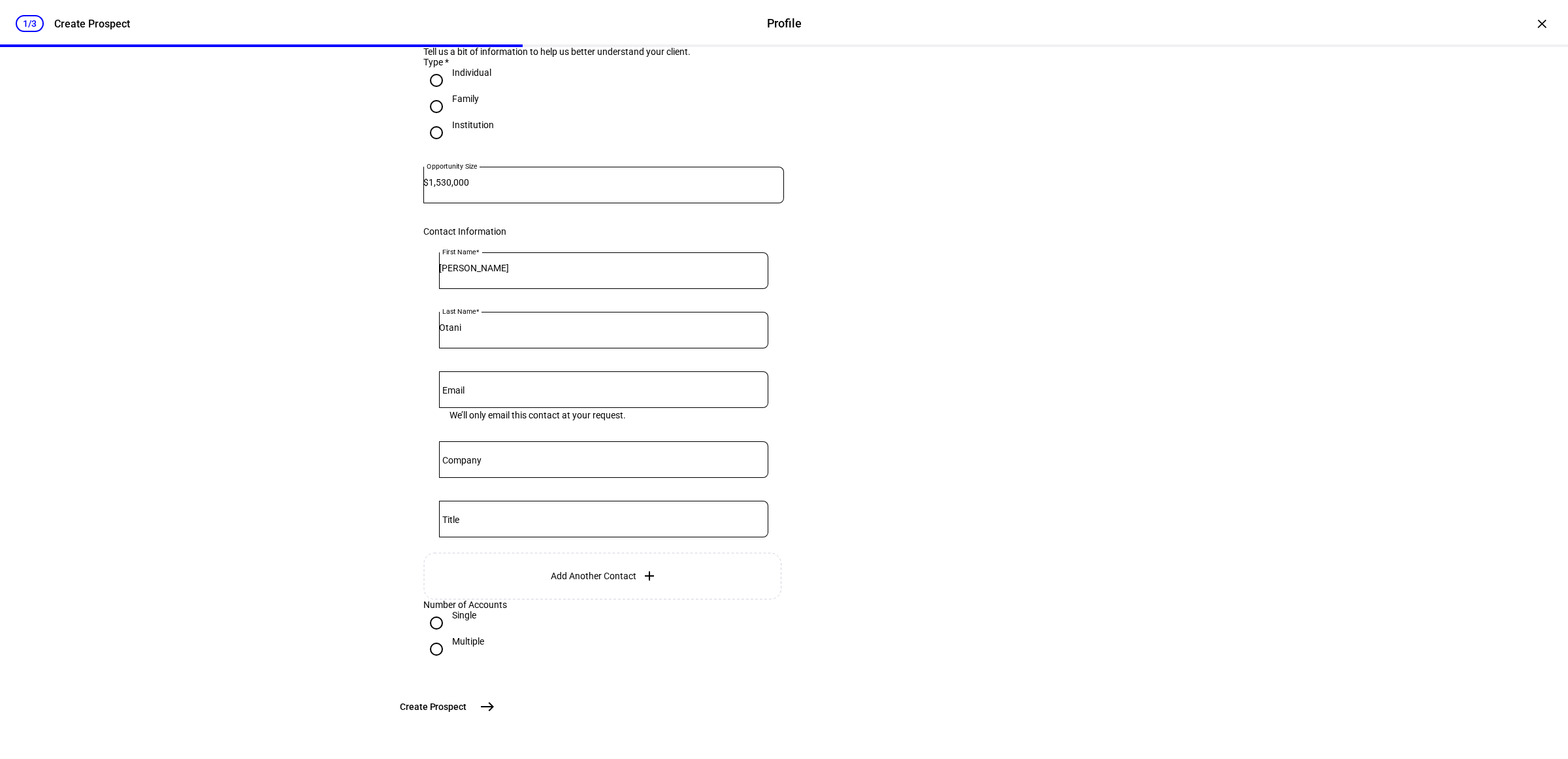
click at [495, 706] on mat-icon "east" at bounding box center [487, 706] width 15 height 15
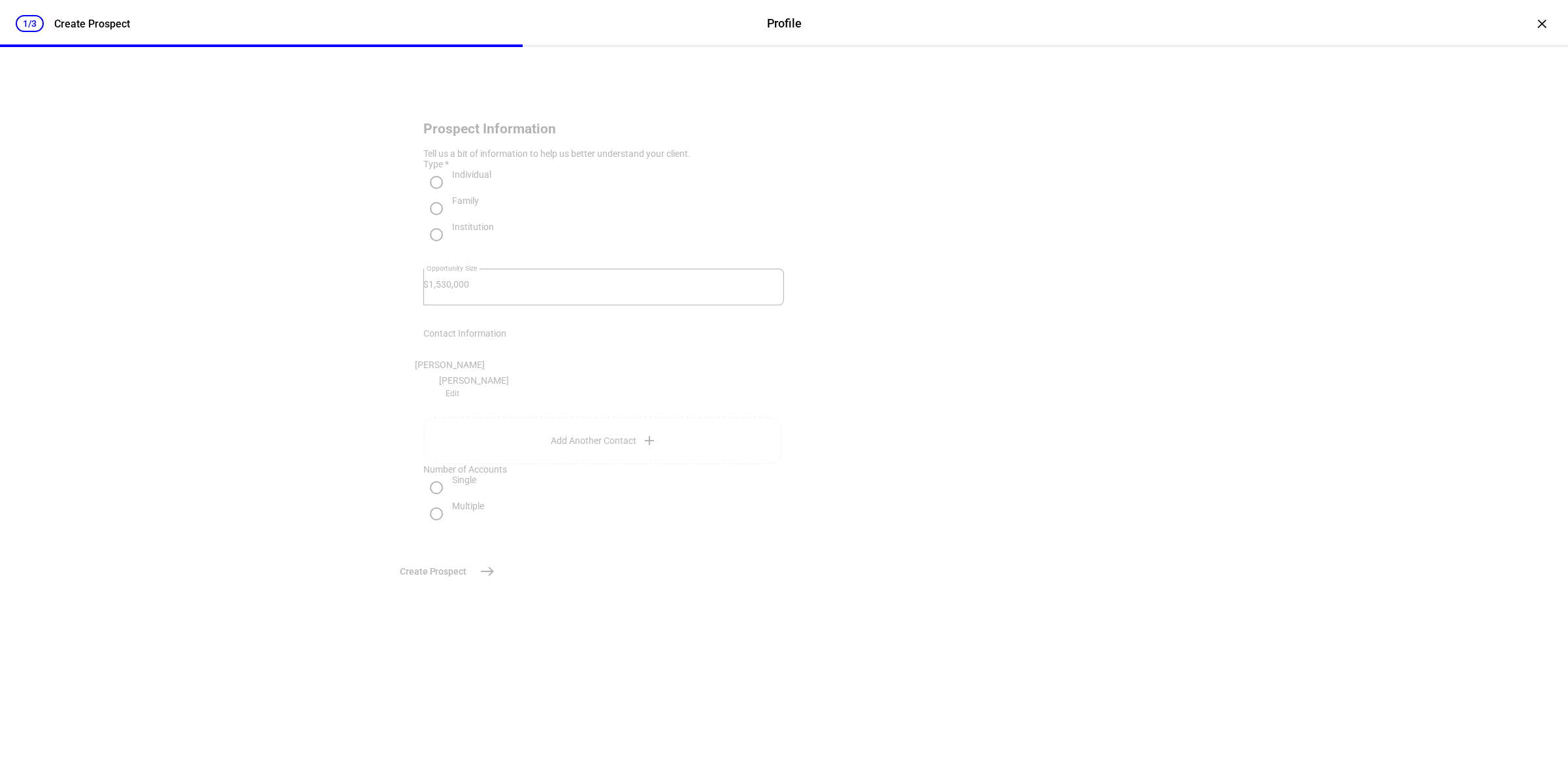
scroll to position [0, 0]
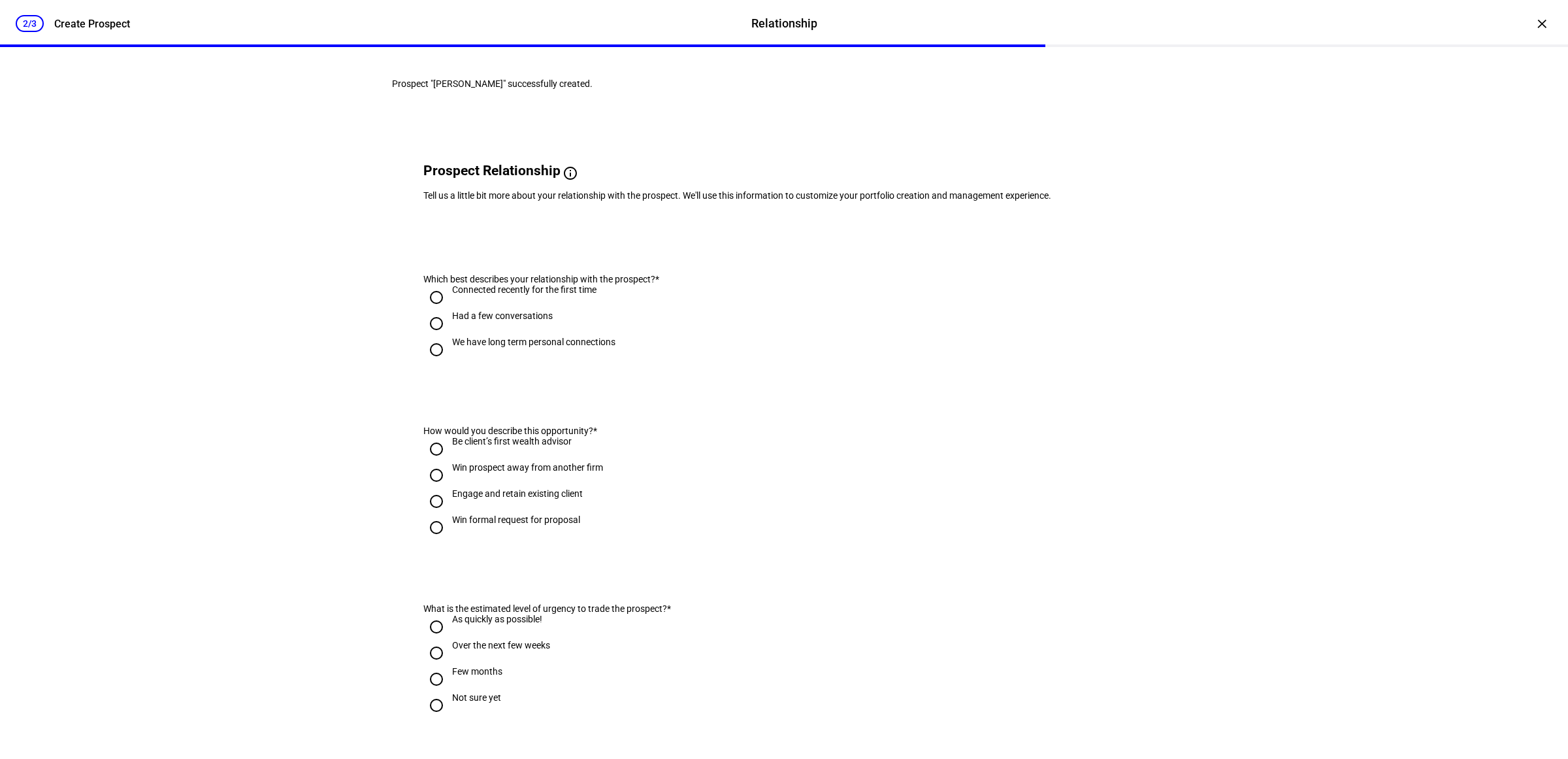
click at [500, 347] on div "We have long term personal connections" at bounding box center [534, 342] width 163 height 11
click at [449, 363] on input "We have long term personal connections" at bounding box center [436, 350] width 26 height 26
radio input "true"
click at [482, 499] on div "Engage and retain existing client" at bounding box center [518, 494] width 131 height 11
click at [449, 515] on input "Engage and retain existing client" at bounding box center [436, 502] width 26 height 26
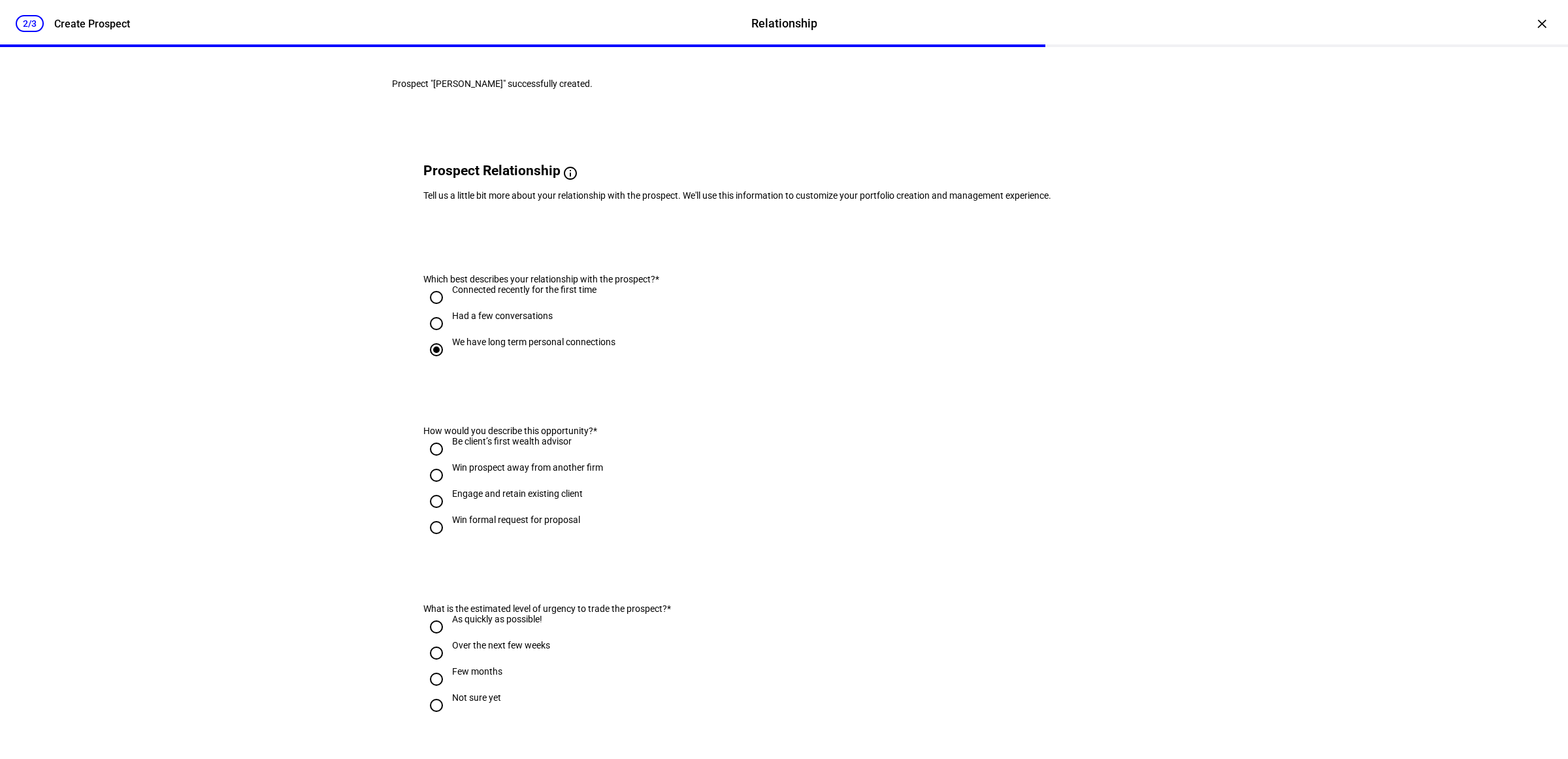
radio input "true"
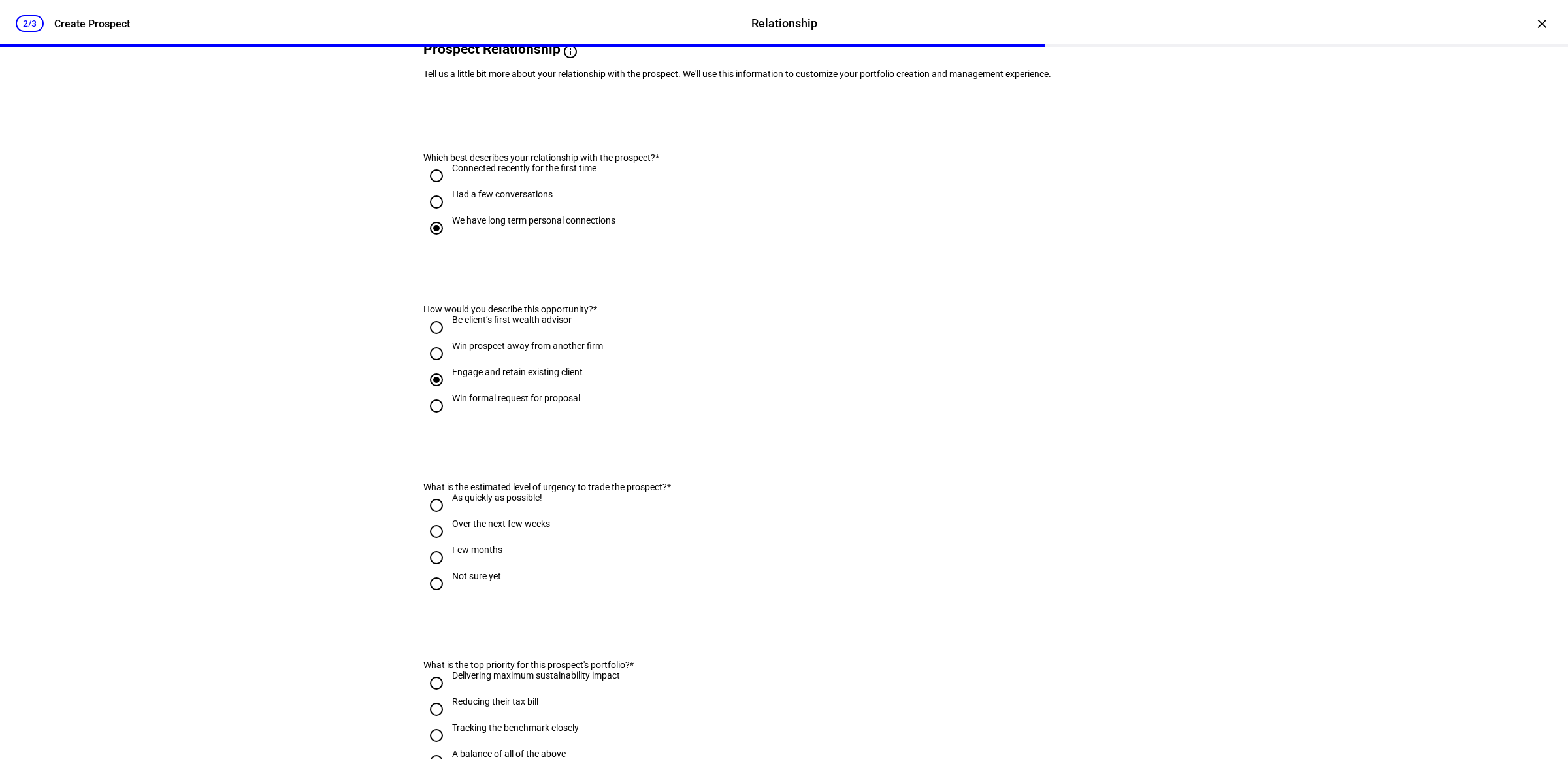
scroll to position [163, 0]
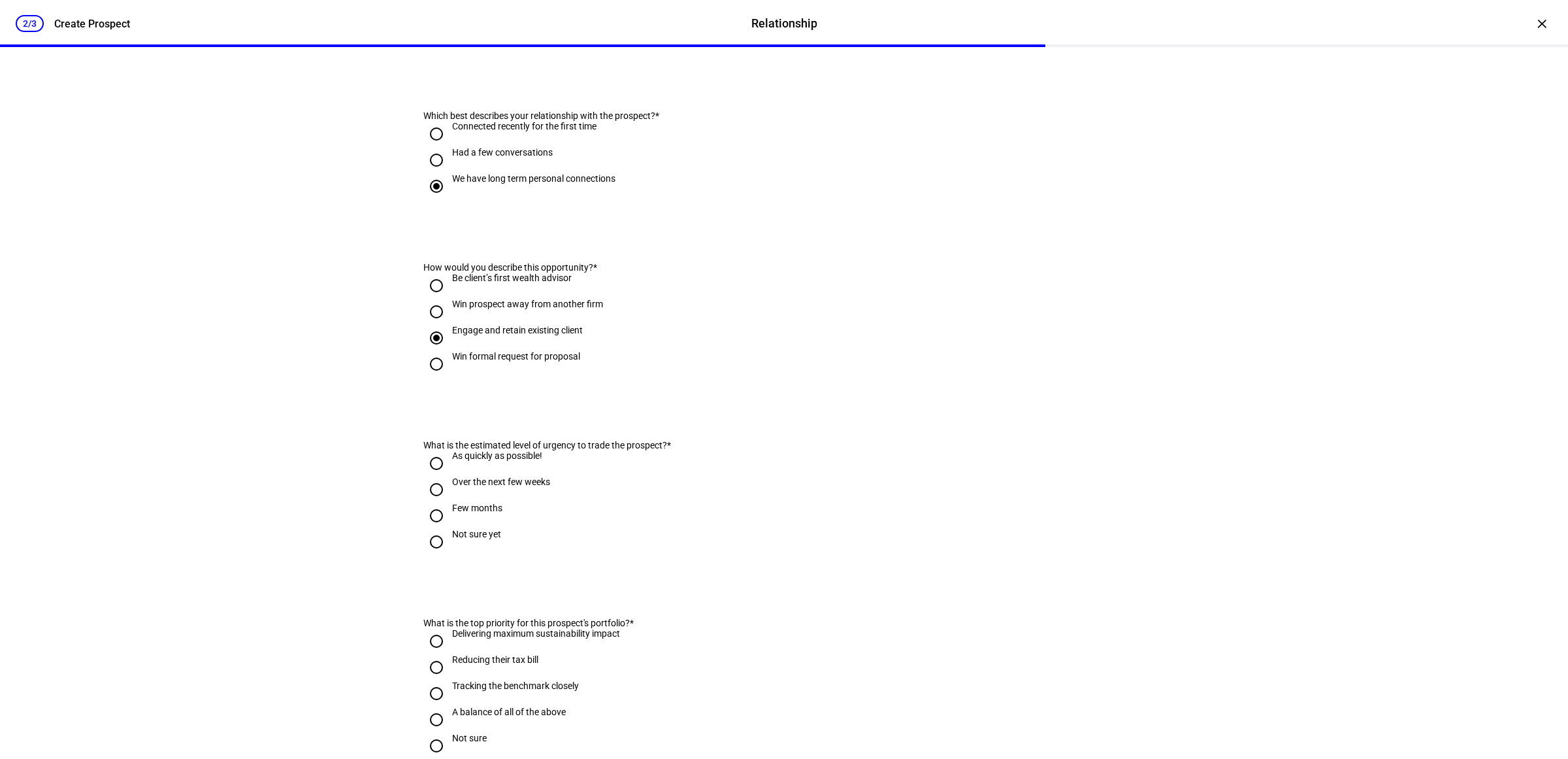
click at [462, 539] on div "Not sure yet" at bounding box center [477, 534] width 49 height 11
click at [449, 555] on input "Not sure yet" at bounding box center [436, 541] width 26 height 26
radio input "true"
click at [494, 500] on div "Over the next few weeks" at bounding box center [501, 488] width 98 height 24
click at [449, 502] on input "Over the next few weeks" at bounding box center [436, 489] width 26 height 26
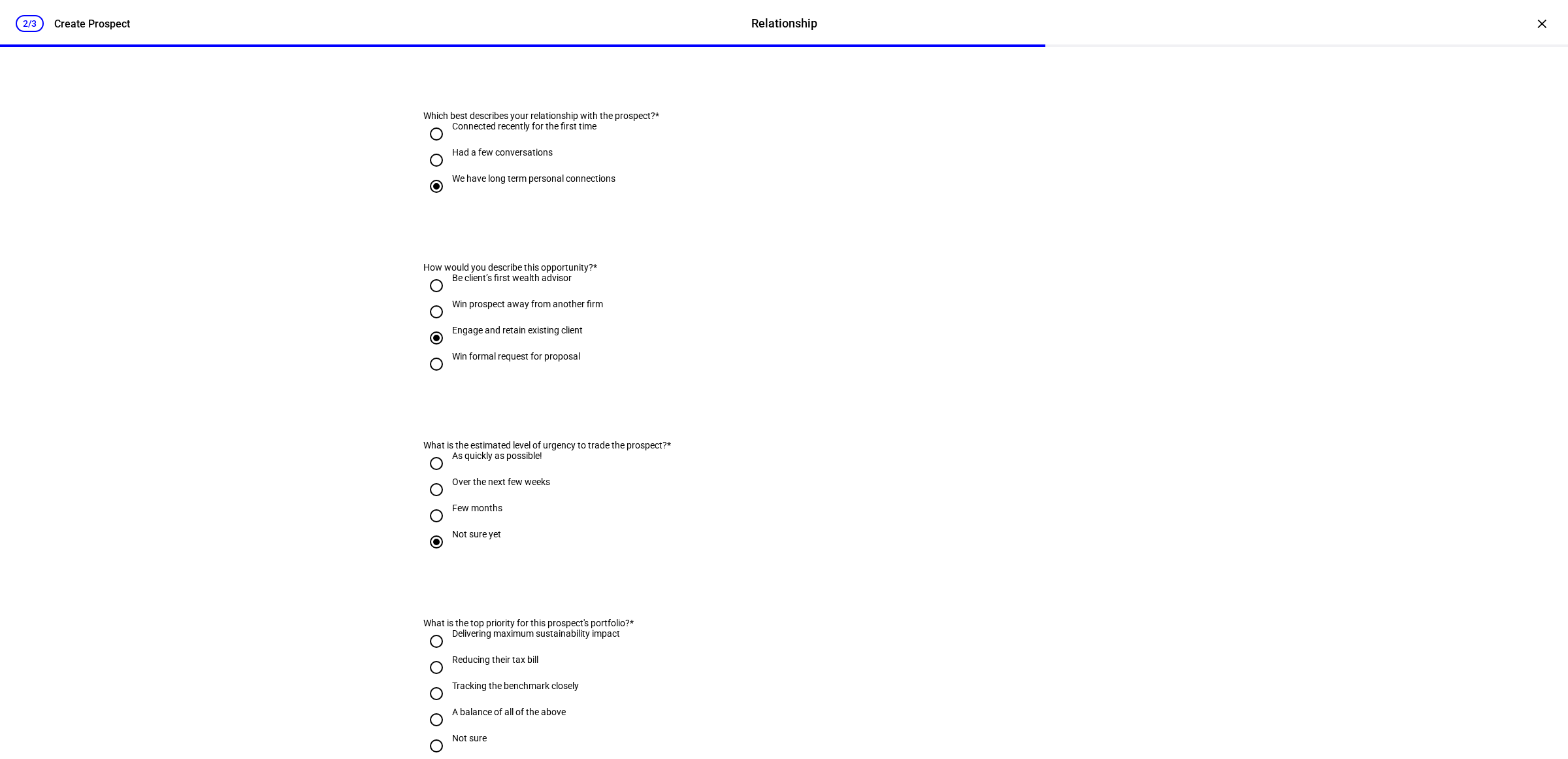
radio input "true"
click at [488, 461] on div "As quickly as possible!" at bounding box center [498, 456] width 90 height 11
click at [449, 476] on input "As quickly as possible!" at bounding box center [436, 463] width 26 height 26
radio input "true"
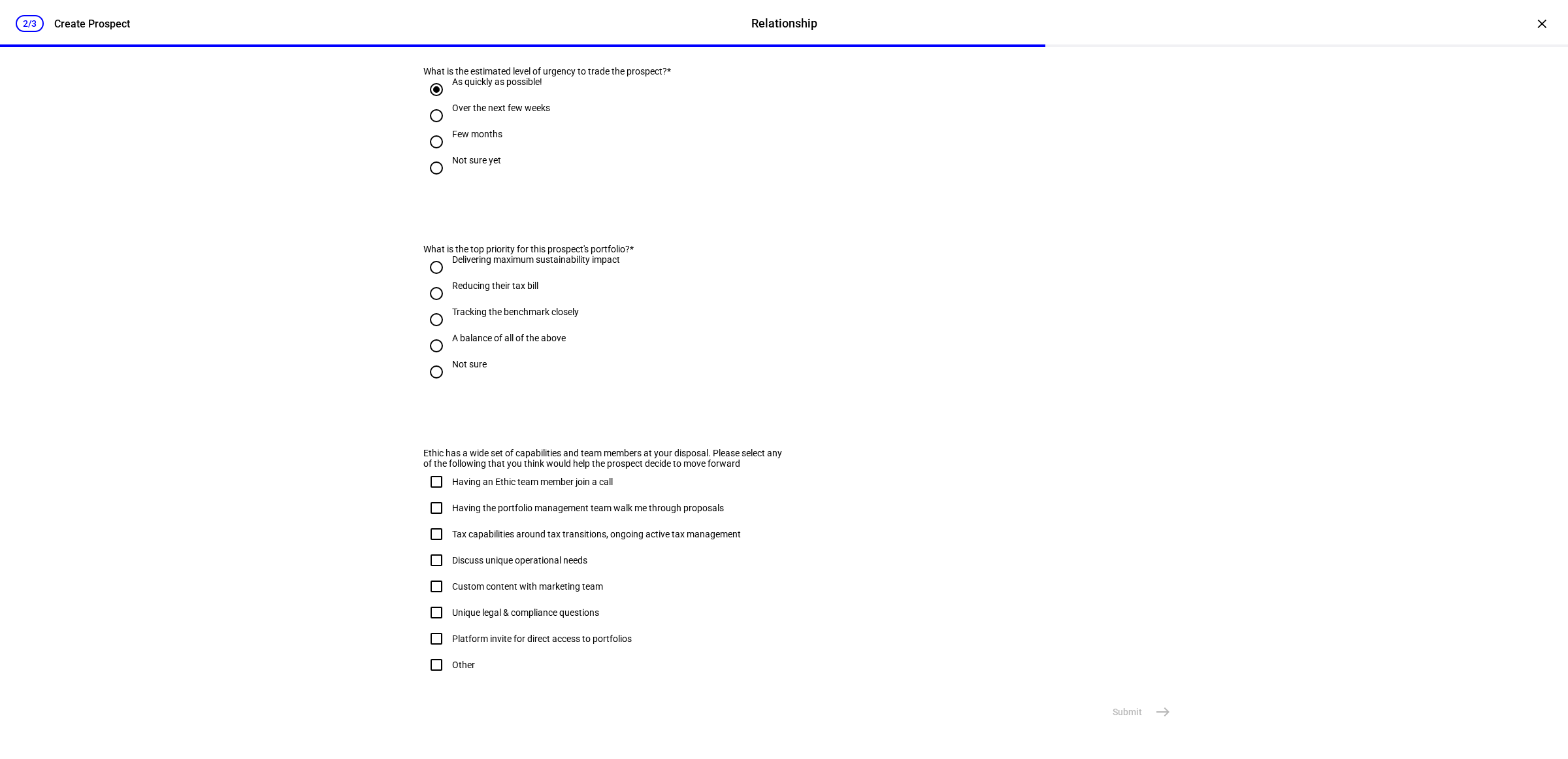
scroll to position [572, 0]
click at [452, 340] on div "A balance of all of the above" at bounding box center [509, 339] width 113 height 24
click at [449, 340] on input "A balance of all of the above" at bounding box center [436, 341] width 26 height 26
radio input "true"
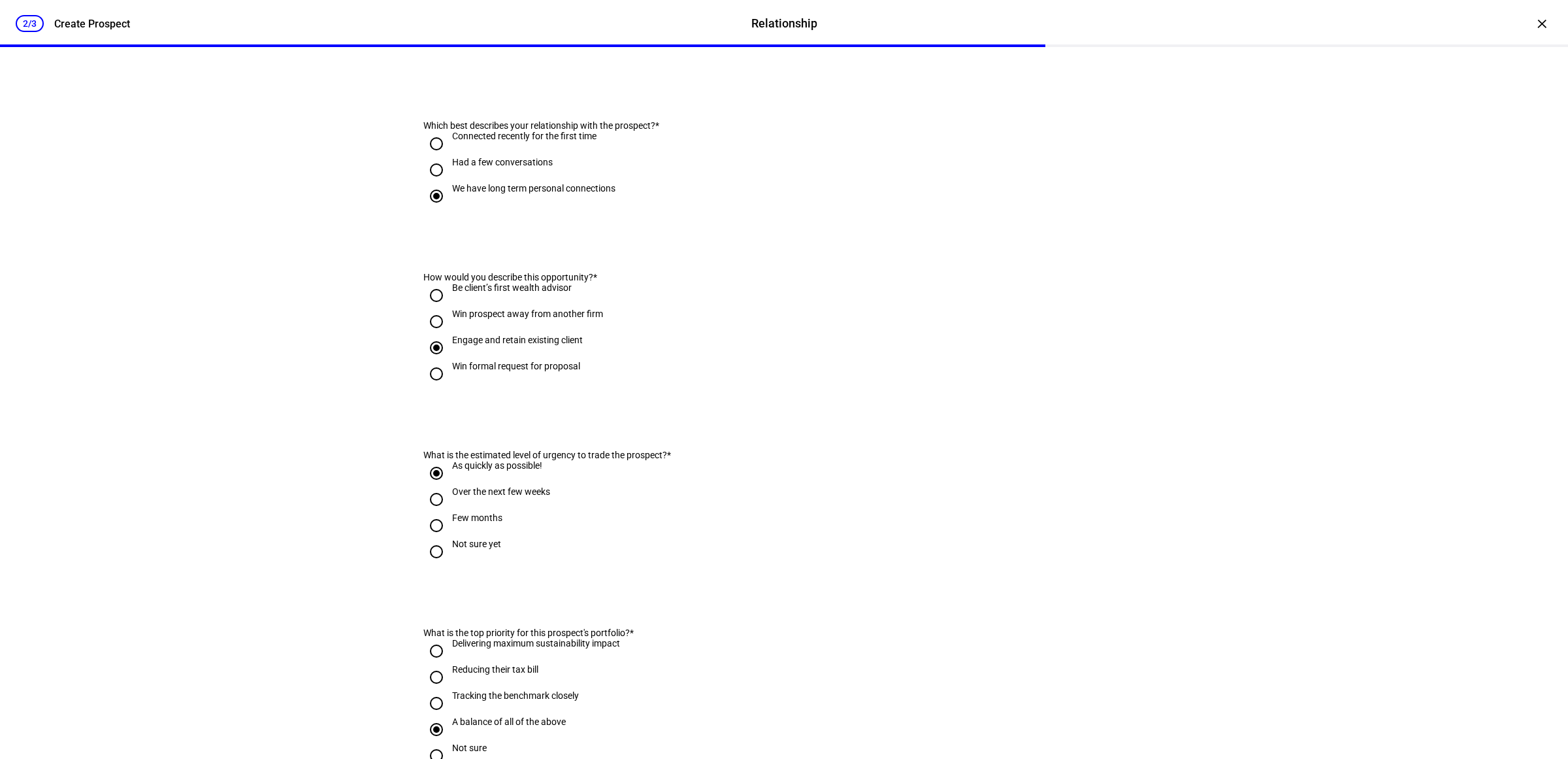
scroll to position [613, 0]
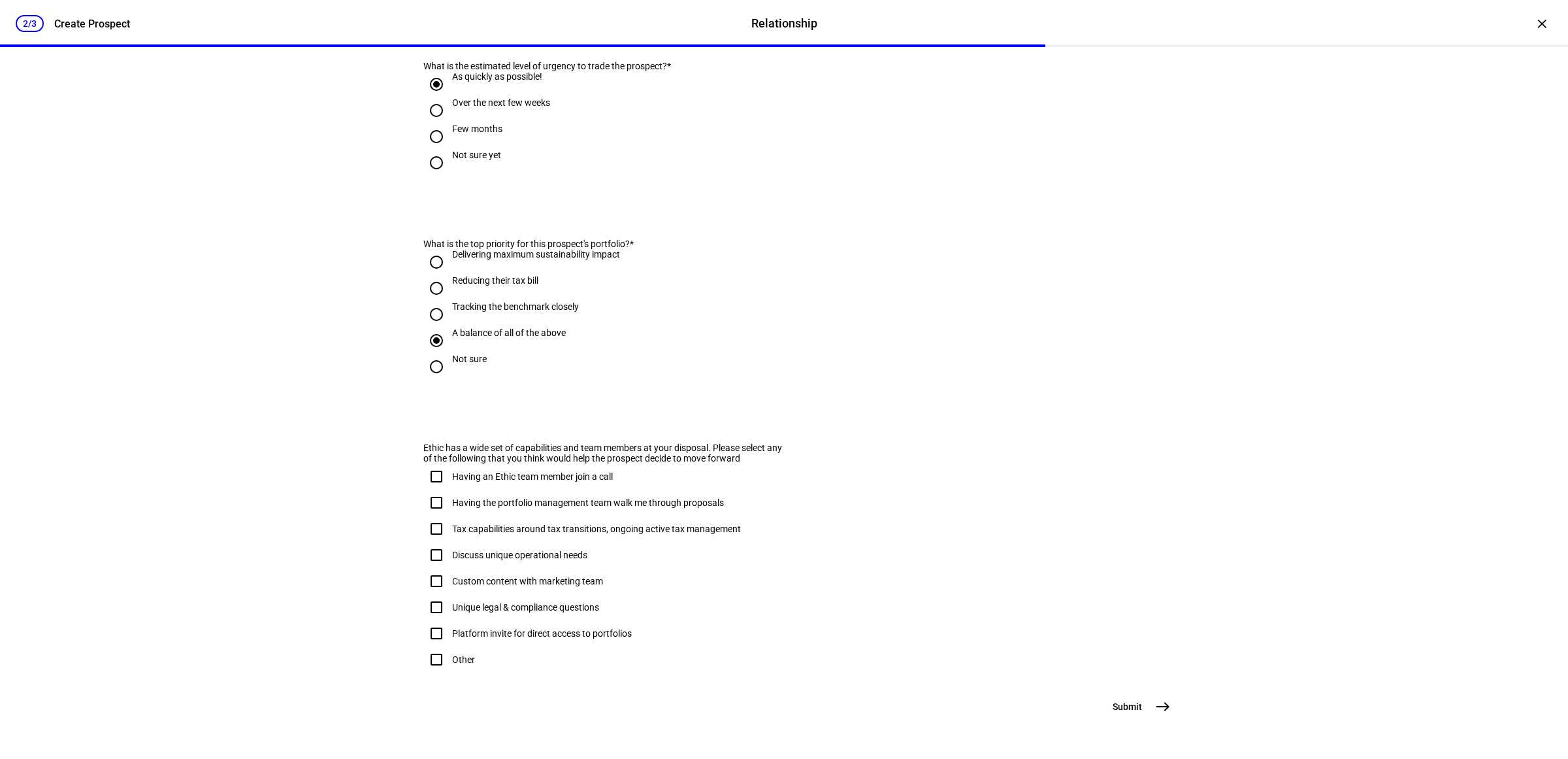
click at [1121, 699] on button "Submit east" at bounding box center [1140, 706] width 71 height 26
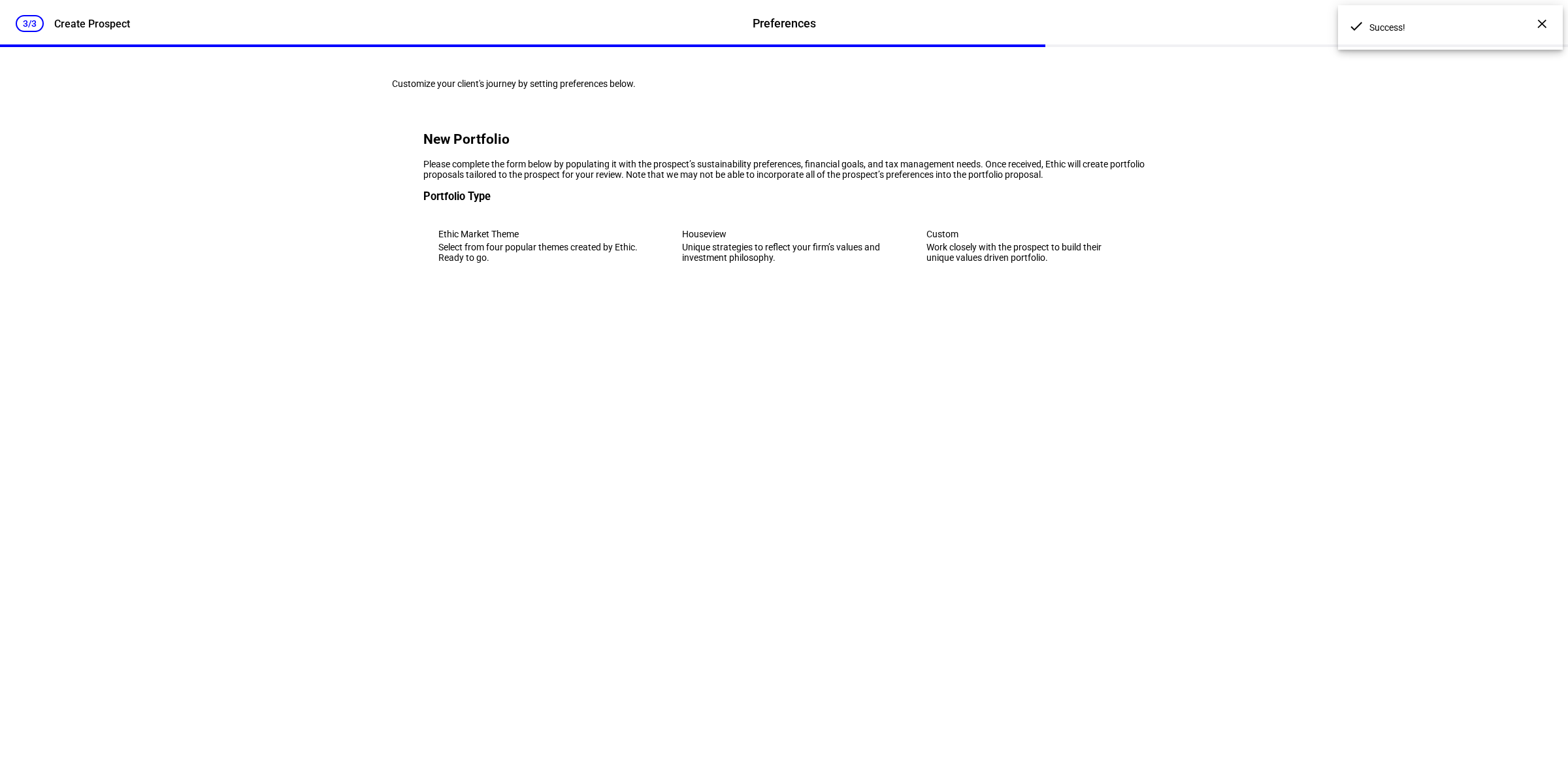
scroll to position [0, 0]
click at [822, 263] on div "Unique strategies to reflect your firm’s values and investment philosophy." at bounding box center [783, 252] width 203 height 21
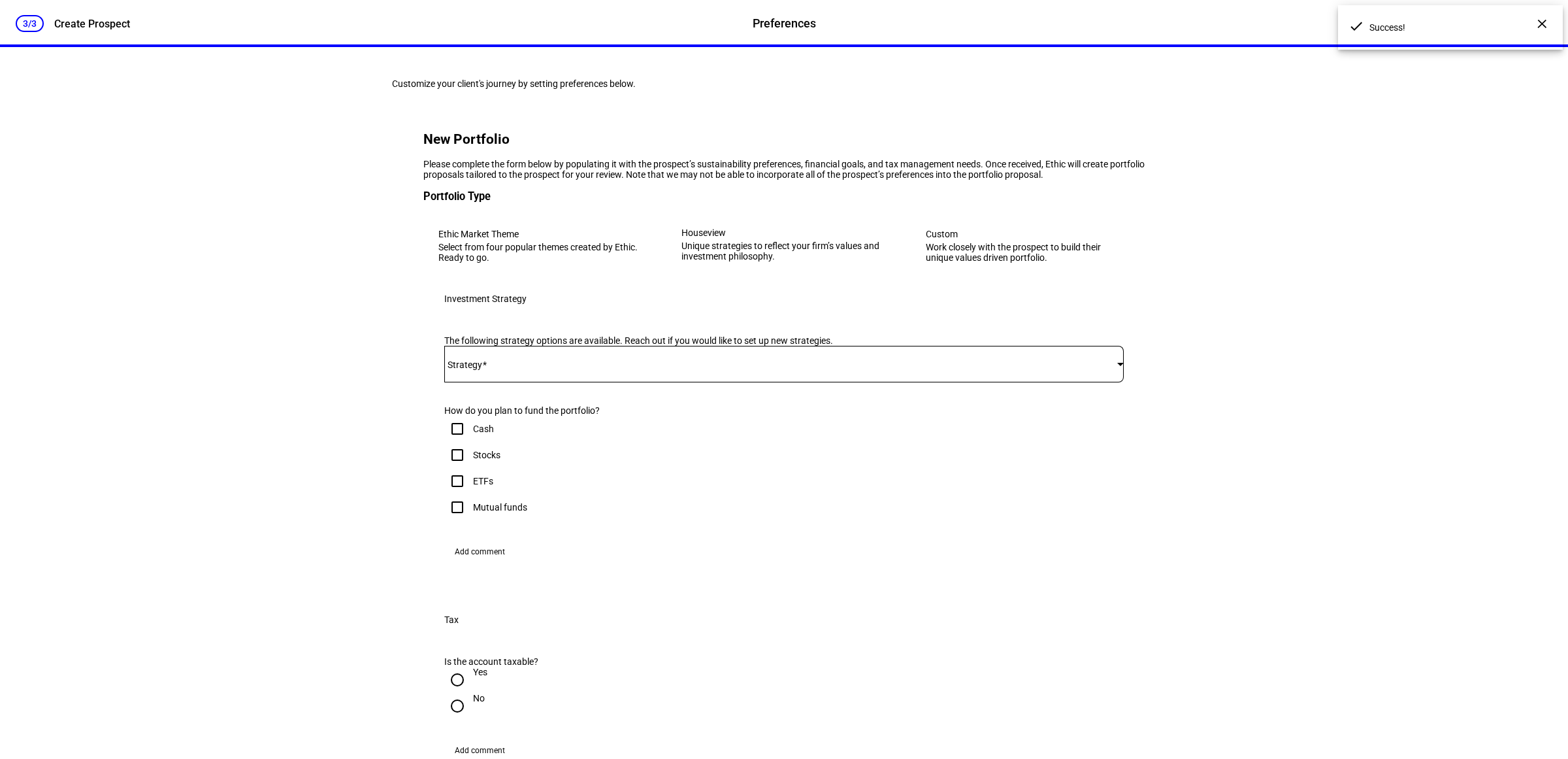
click at [456, 468] on input "Stocks" at bounding box center [457, 455] width 26 height 26
checkbox input "true"
click at [457, 494] on input "ETFs" at bounding box center [457, 481] width 26 height 26
checkbox input "true"
click at [546, 369] on span at bounding box center [780, 365] width 673 height 11
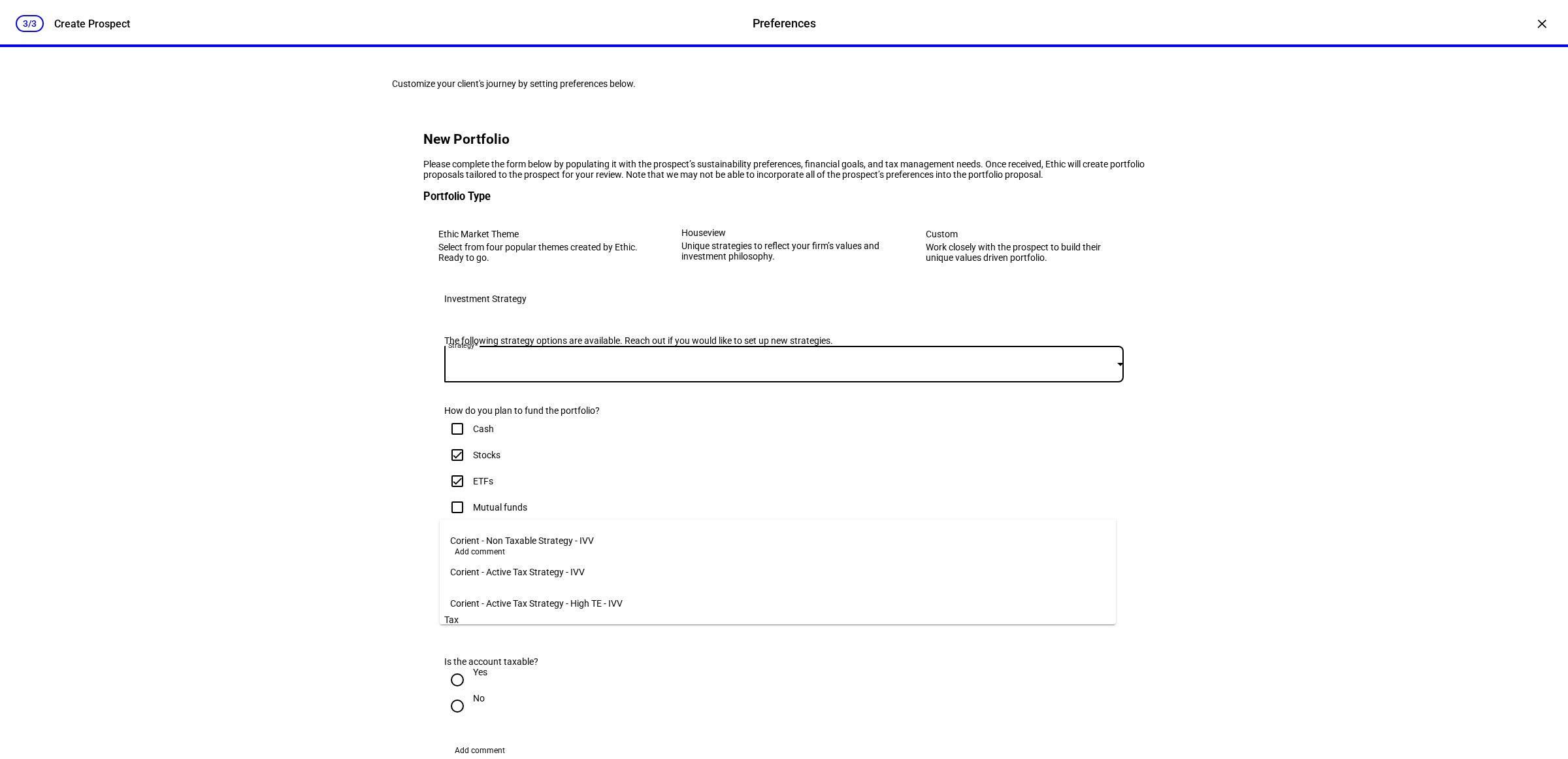
click at [604, 601] on span "Corient - Active Tax Strategy - High TE - IVV" at bounding box center [536, 604] width 172 height 11
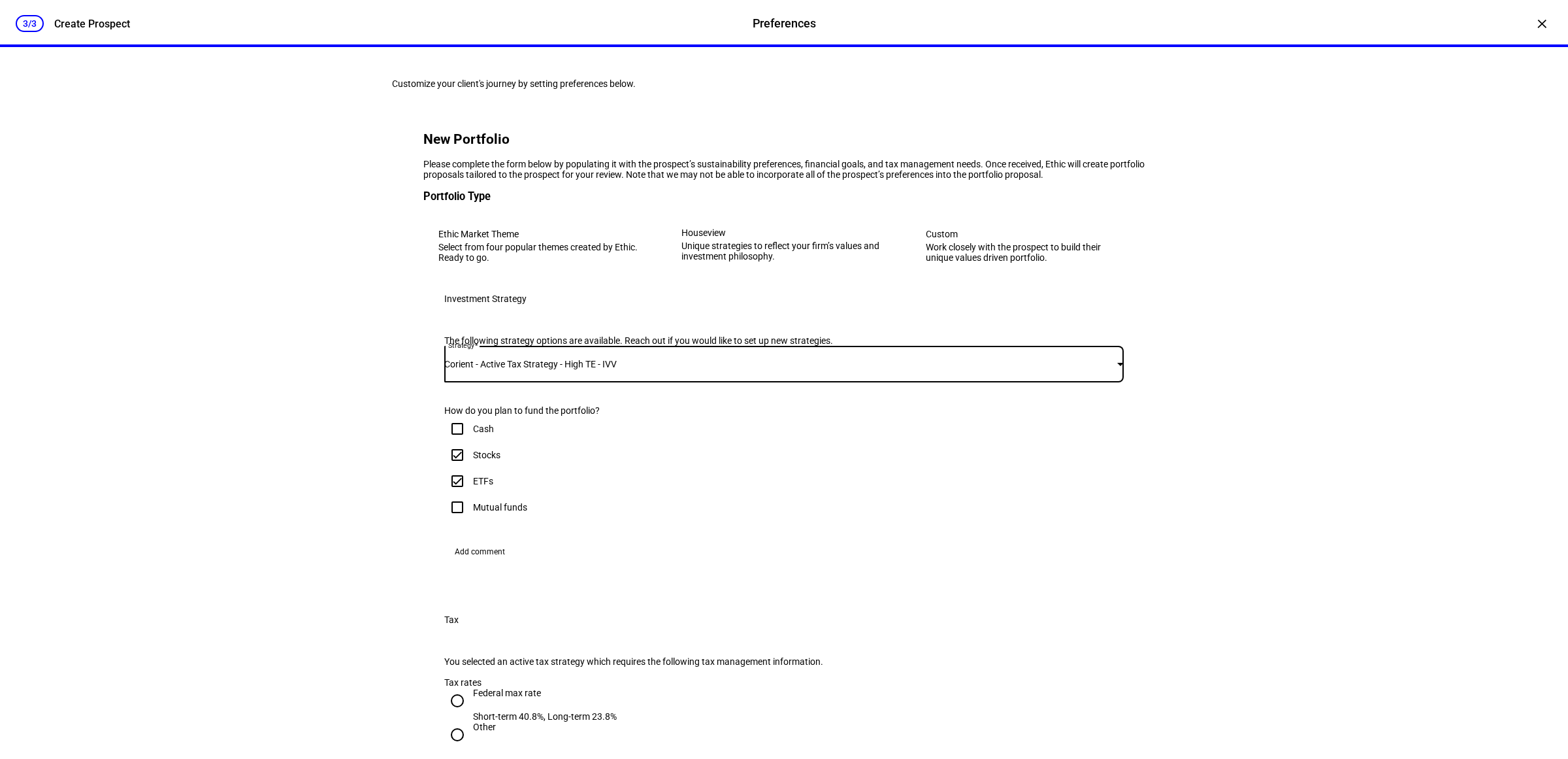
click at [1271, 527] on div "3/3 Create Prospect Preferences Preferences Create Prospect × Customize your cl…" at bounding box center [784, 379] width 1568 height 759
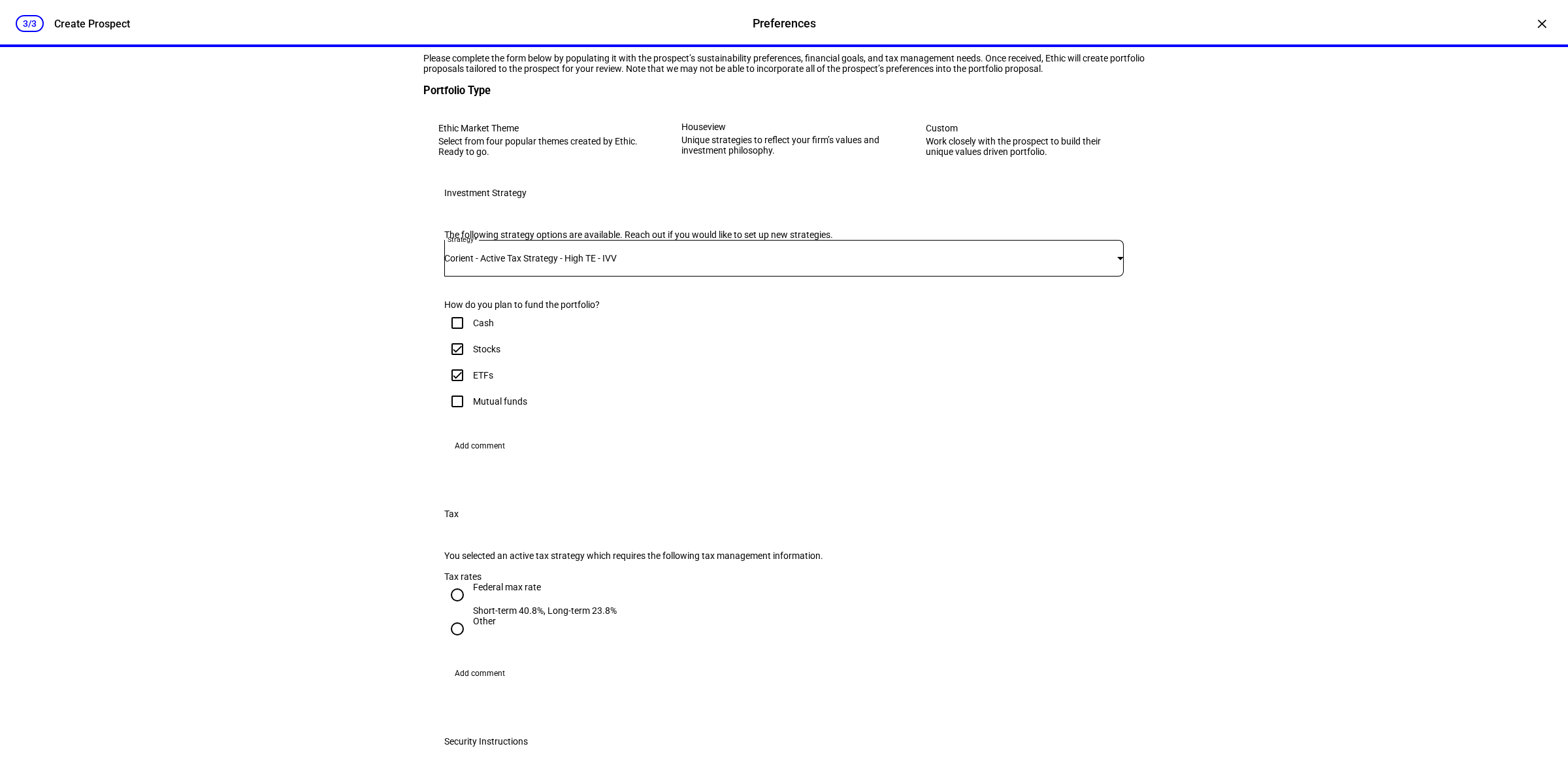
scroll to position [408, 0]
